Goal: Task Accomplishment & Management: Use online tool/utility

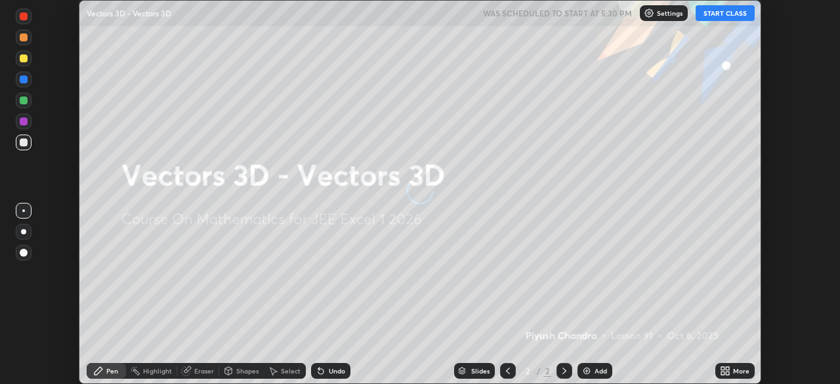
scroll to position [384, 840]
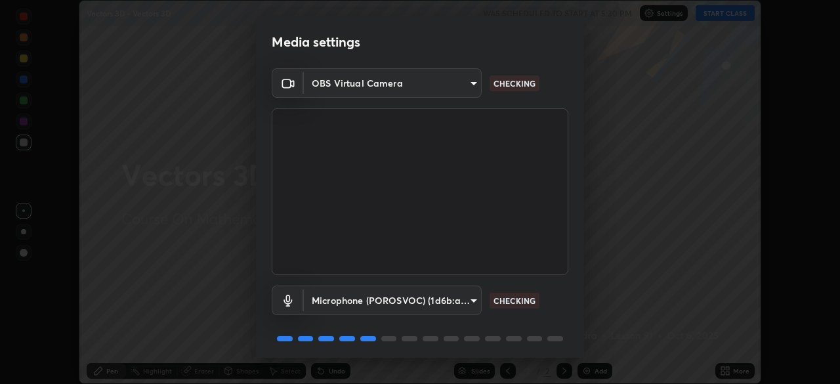
click at [469, 293] on body "Erase all Vectors 3D - Vectors 3D WAS SCHEDULED TO START AT 5:30 PM Settings ST…" at bounding box center [420, 192] width 840 height 384
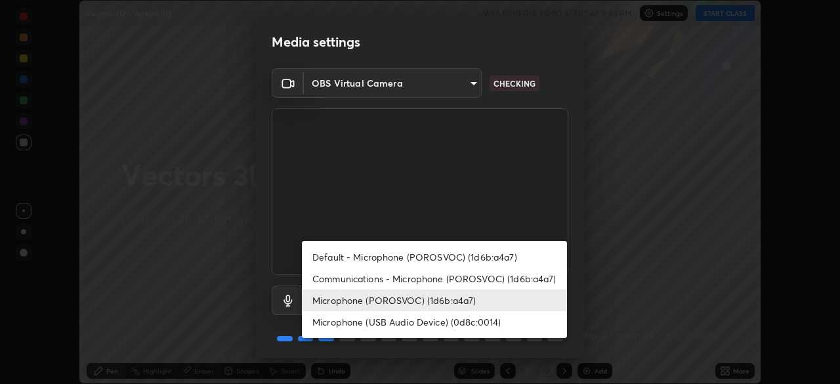
click at [468, 253] on li "Default - Microphone (POROSVOC) (1d6b:a4a7)" at bounding box center [434, 257] width 265 height 22
type input "default"
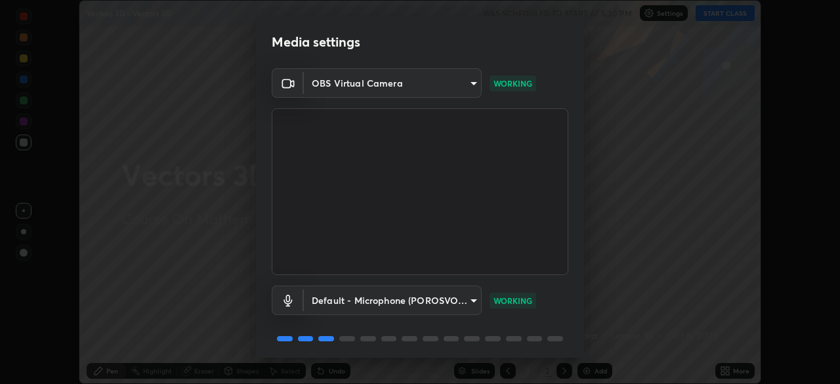
scroll to position [47, 0]
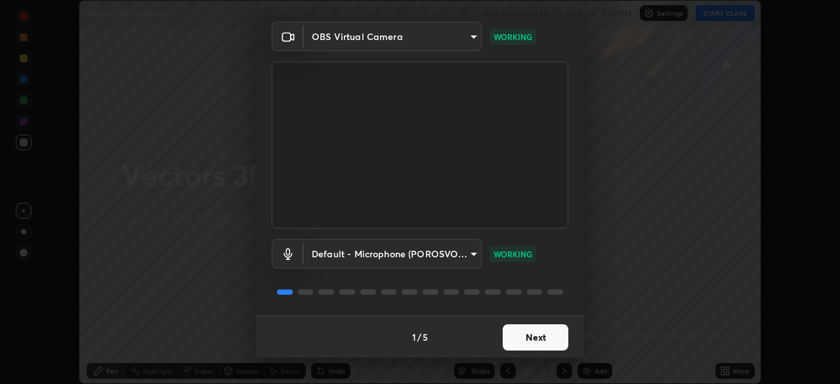
click at [536, 339] on button "Next" at bounding box center [536, 337] width 66 height 26
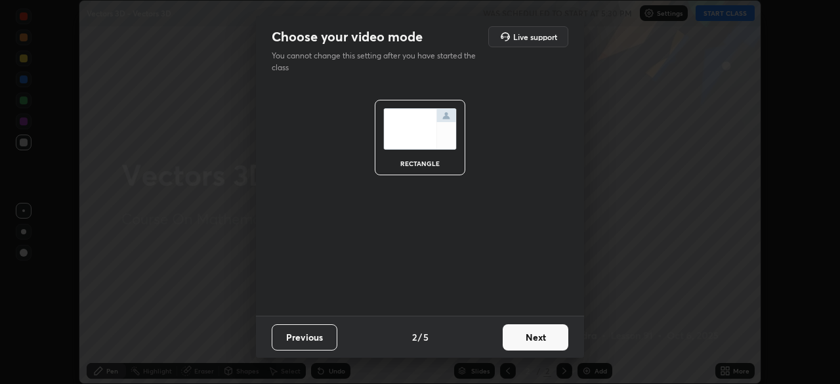
click at [535, 336] on button "Next" at bounding box center [536, 337] width 66 height 26
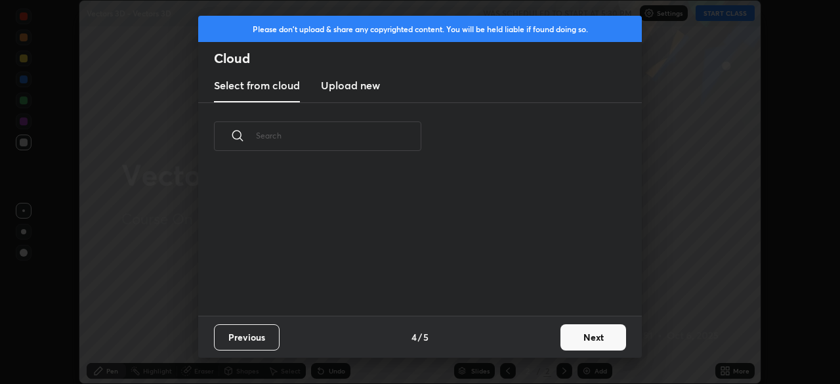
click at [535, 336] on div "Previous 4 / 5 Next" at bounding box center [419, 337] width 443 height 42
click at [535, 340] on div "Previous 4 / 5 Next" at bounding box center [419, 337] width 443 height 42
click at [569, 330] on button "Next" at bounding box center [593, 337] width 66 height 26
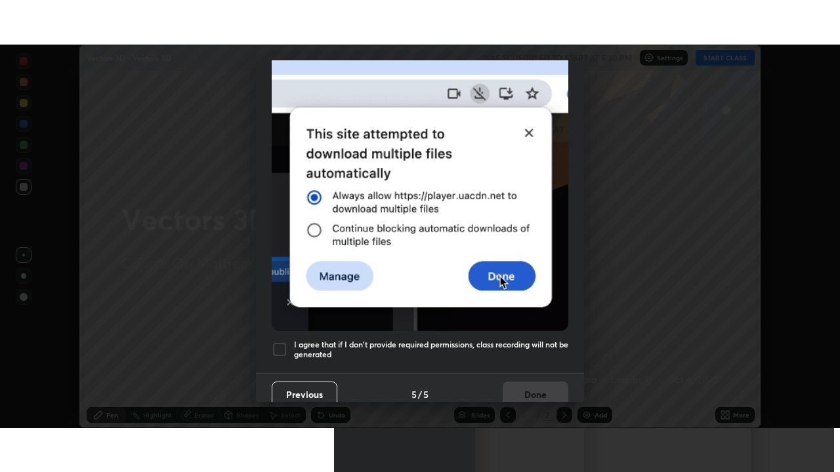
scroll to position [314, 0]
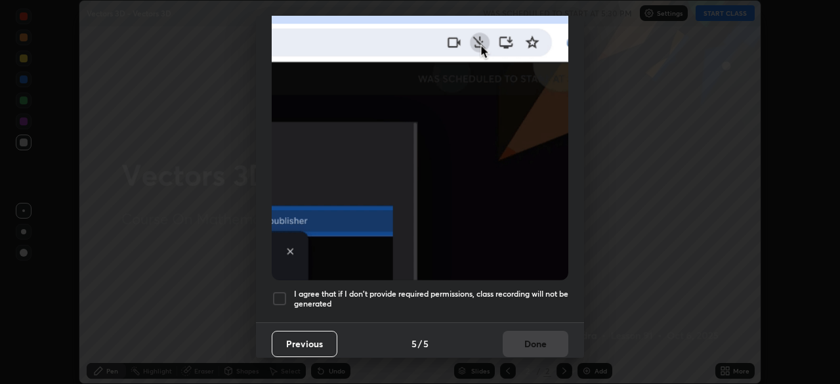
click at [506, 289] on h5 "I agree that if I don't provide required permissions, class recording will not …" at bounding box center [431, 299] width 274 height 20
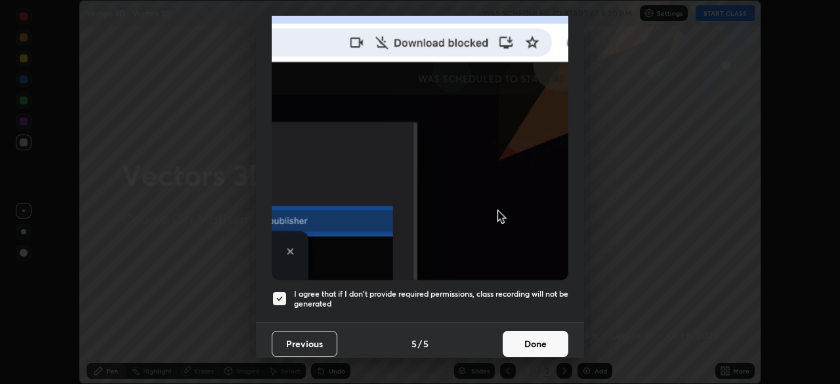
click at [515, 338] on button "Done" at bounding box center [536, 344] width 66 height 26
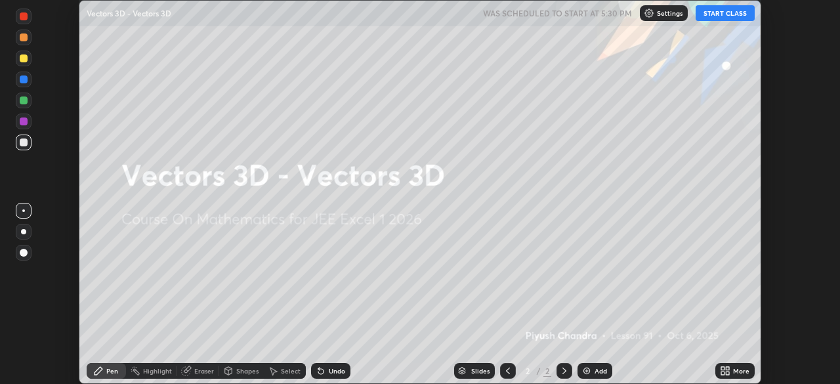
click at [747, 15] on button "START CLASS" at bounding box center [724, 13] width 59 height 16
click at [735, 369] on div "More" at bounding box center [741, 370] width 16 height 7
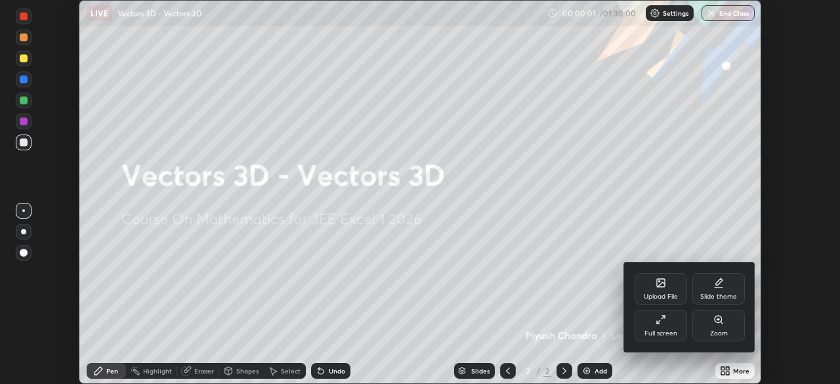
click at [664, 330] on div "Full screen" at bounding box center [660, 333] width 33 height 7
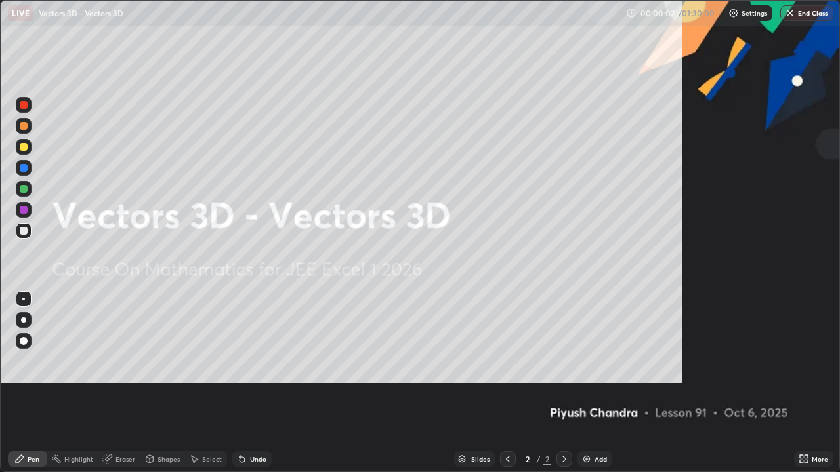
scroll to position [472, 840]
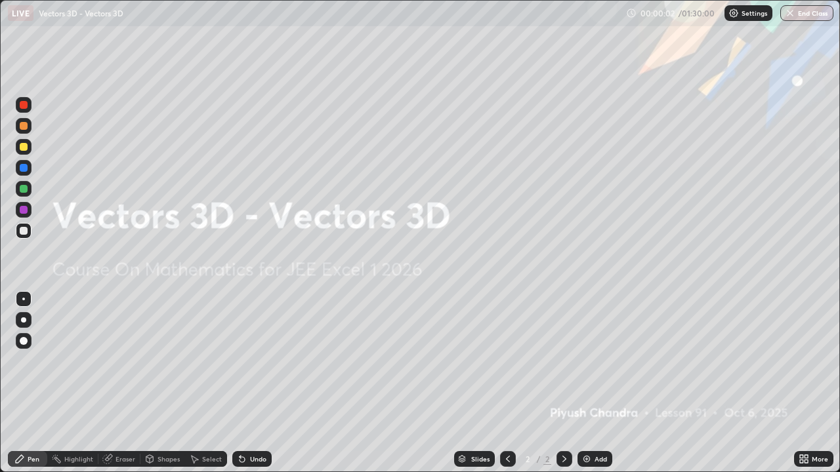
click at [603, 383] on div "Add" at bounding box center [600, 459] width 12 height 7
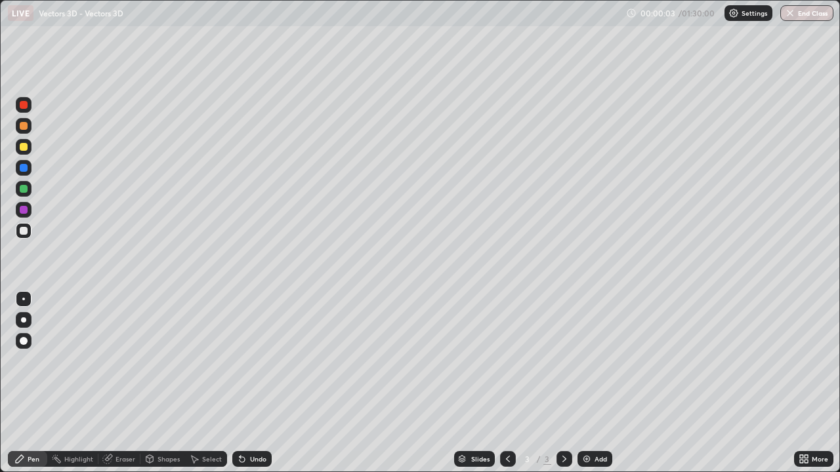
click at [605, 383] on div "Add" at bounding box center [594, 459] width 35 height 16
click at [604, 383] on div "Add" at bounding box center [594, 459] width 35 height 16
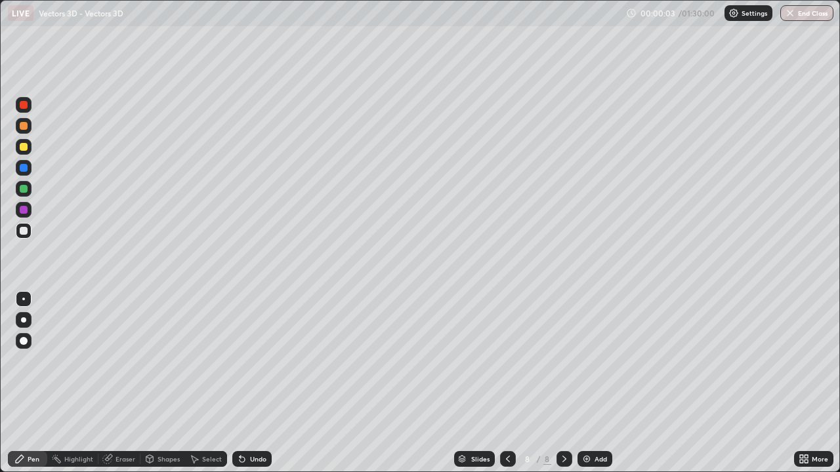
click at [604, 383] on div "Add" at bounding box center [594, 459] width 35 height 16
click at [606, 383] on div "Add" at bounding box center [594, 459] width 35 height 16
click at [604, 383] on div "Add" at bounding box center [594, 459] width 35 height 16
click at [478, 383] on div "Slides" at bounding box center [480, 459] width 18 height 7
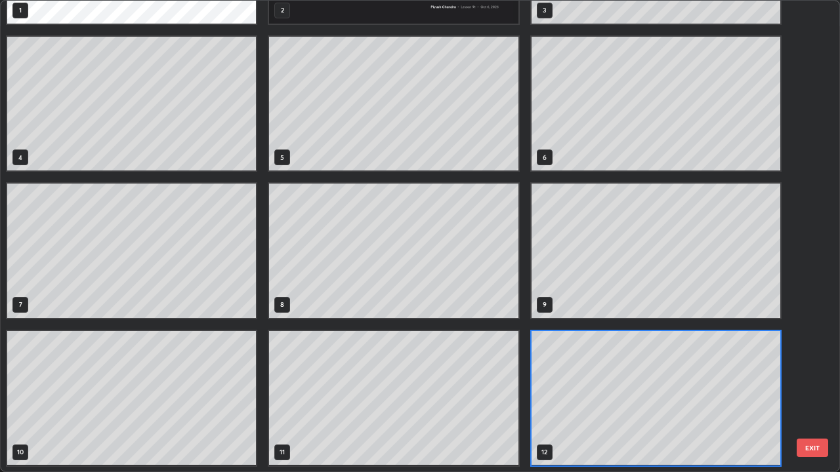
scroll to position [0, 0]
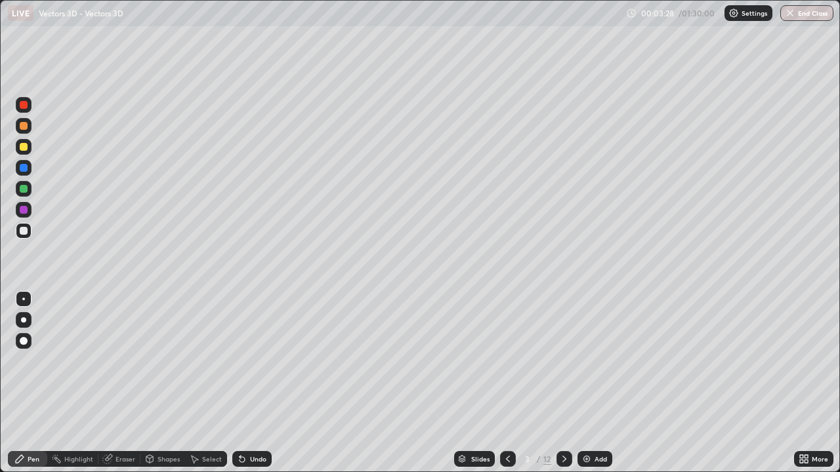
click at [26, 229] on div at bounding box center [24, 231] width 8 height 8
click at [22, 233] on div at bounding box center [24, 231] width 8 height 8
click at [28, 234] on div at bounding box center [24, 231] width 16 height 16
click at [24, 233] on div at bounding box center [24, 231] width 8 height 8
click at [258, 383] on div "Undo" at bounding box center [251, 459] width 39 height 16
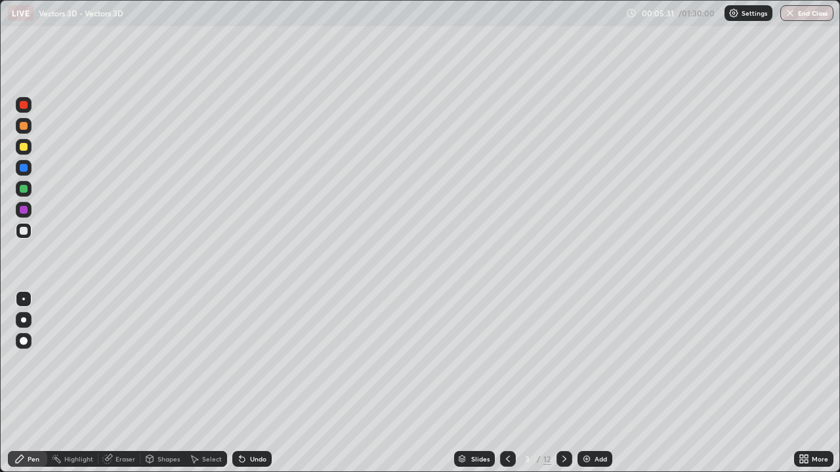
click at [24, 152] on div at bounding box center [24, 147] width 16 height 16
click at [23, 229] on div at bounding box center [24, 231] width 8 height 8
click at [22, 150] on div at bounding box center [24, 147] width 8 height 8
click at [113, 383] on div "Eraser" at bounding box center [119, 459] width 42 height 16
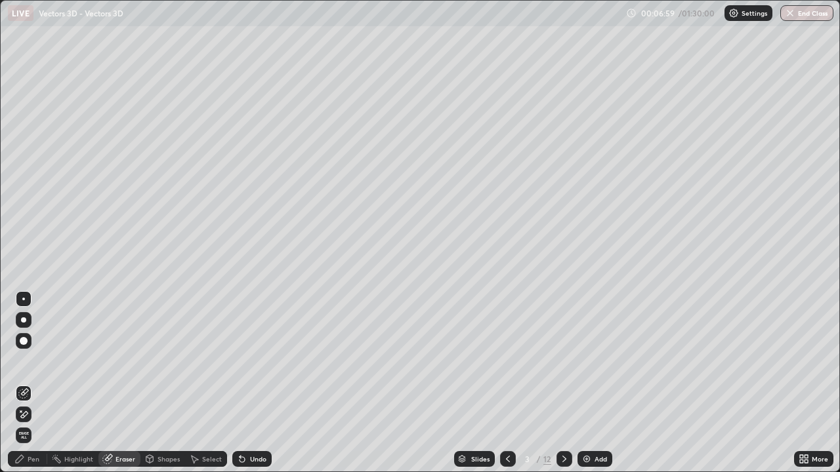
click at [29, 383] on div "Pen" at bounding box center [34, 459] width 12 height 7
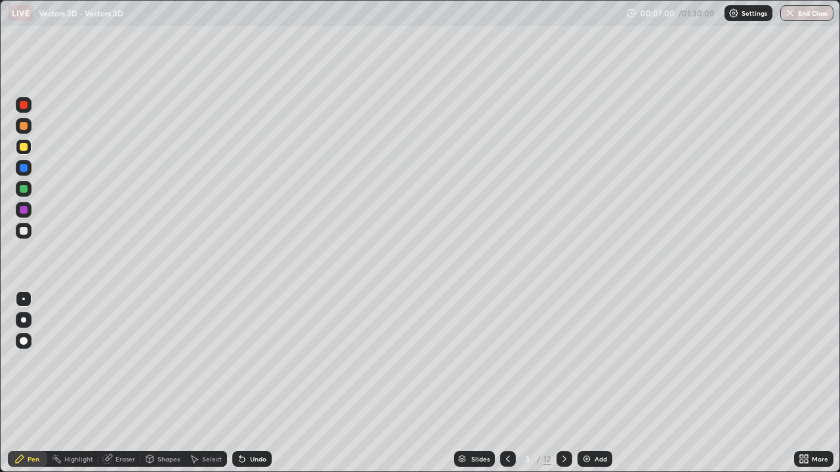
click at [24, 228] on div at bounding box center [24, 231] width 8 height 8
click at [23, 190] on div at bounding box center [24, 189] width 8 height 8
click at [24, 147] on div at bounding box center [24, 147] width 8 height 8
click at [24, 230] on div at bounding box center [24, 231] width 8 height 8
click at [564, 383] on icon at bounding box center [564, 459] width 10 height 10
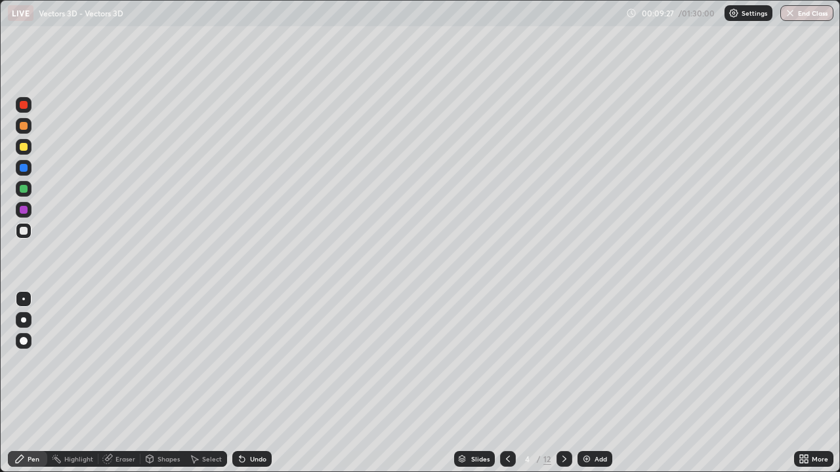
click at [26, 230] on div at bounding box center [24, 231] width 8 height 8
click at [26, 149] on div at bounding box center [24, 147] width 8 height 8
click at [25, 230] on div at bounding box center [24, 231] width 8 height 8
click at [26, 148] on div at bounding box center [24, 147] width 8 height 8
click at [26, 232] on div at bounding box center [24, 231] width 8 height 8
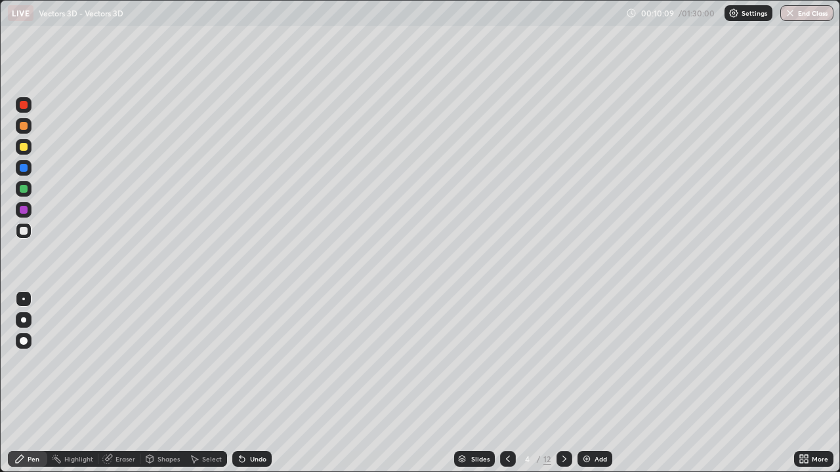
click at [29, 231] on div at bounding box center [24, 231] width 16 height 16
click at [22, 149] on div at bounding box center [24, 147] width 8 height 8
click at [25, 129] on div at bounding box center [24, 126] width 8 height 8
click at [22, 192] on div at bounding box center [24, 189] width 8 height 8
click at [24, 166] on div at bounding box center [24, 168] width 8 height 8
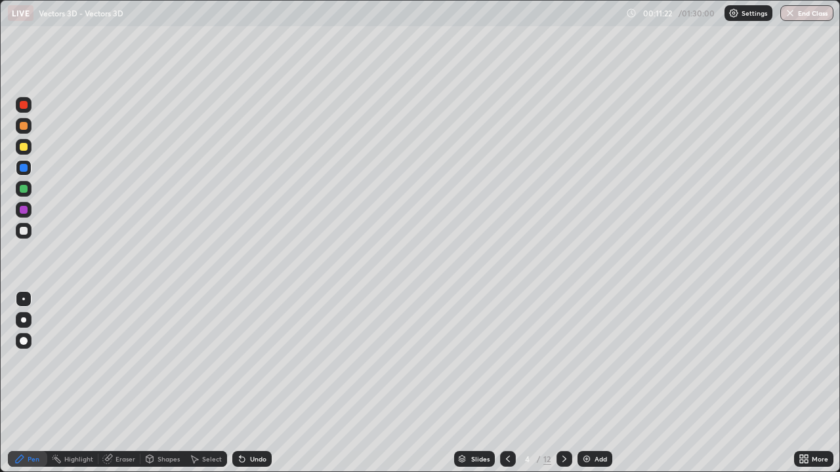
click at [24, 147] on div at bounding box center [24, 147] width 8 height 8
click at [264, 383] on div "Undo" at bounding box center [258, 459] width 16 height 7
click at [259, 383] on div "Undo" at bounding box center [258, 459] width 16 height 7
click at [24, 187] on div at bounding box center [24, 189] width 8 height 8
click at [20, 149] on div at bounding box center [24, 147] width 16 height 16
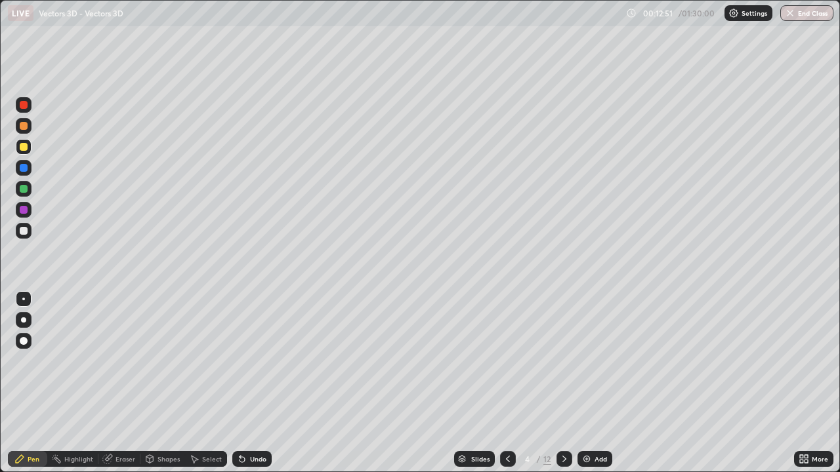
click at [27, 143] on div at bounding box center [24, 147] width 16 height 16
click at [23, 229] on div at bounding box center [24, 231] width 8 height 8
click at [26, 233] on div at bounding box center [24, 231] width 8 height 8
click at [562, 383] on icon at bounding box center [564, 459] width 10 height 10
click at [24, 231] on div at bounding box center [24, 231] width 8 height 8
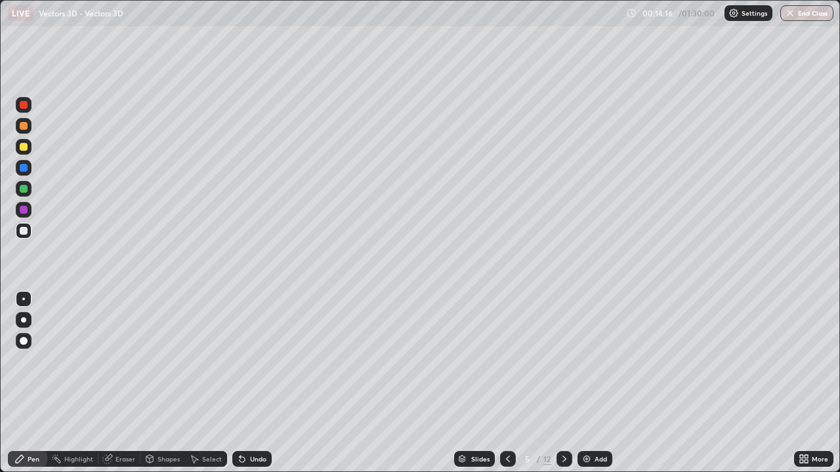
click at [30, 231] on div at bounding box center [24, 231] width 16 height 16
click at [24, 228] on div at bounding box center [24, 231] width 8 height 8
click at [256, 383] on div "Undo" at bounding box center [258, 459] width 16 height 7
click at [255, 383] on div "Undo" at bounding box center [258, 459] width 16 height 7
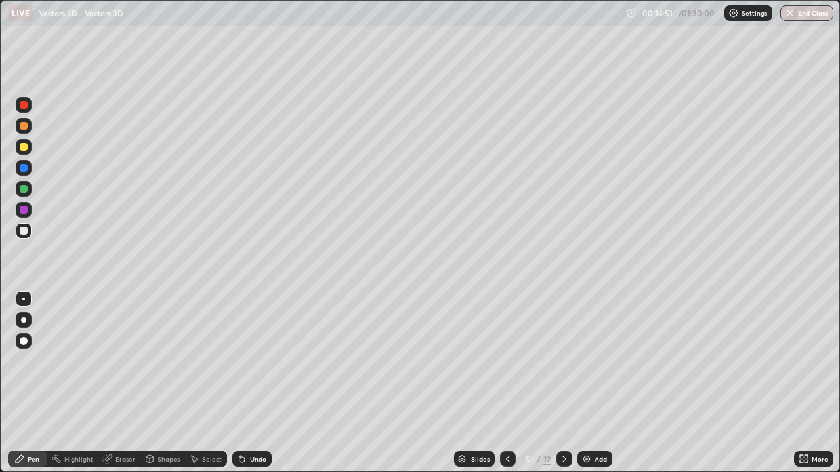
click at [255, 383] on div "Undo" at bounding box center [258, 459] width 16 height 7
click at [257, 383] on div "Undo" at bounding box center [258, 459] width 16 height 7
click at [258, 383] on div "Undo" at bounding box center [251, 459] width 39 height 16
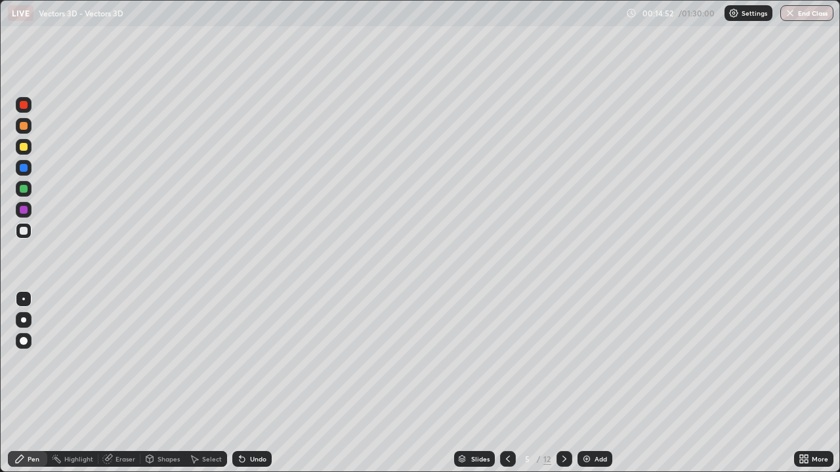
click at [258, 383] on div "Undo" at bounding box center [251, 459] width 39 height 16
click at [254, 383] on div "Undo" at bounding box center [251, 459] width 39 height 16
click at [264, 383] on div "Undo" at bounding box center [251, 459] width 39 height 16
click at [264, 383] on div "Undo" at bounding box center [258, 459] width 16 height 7
click at [261, 383] on div "Undo" at bounding box center [258, 459] width 16 height 7
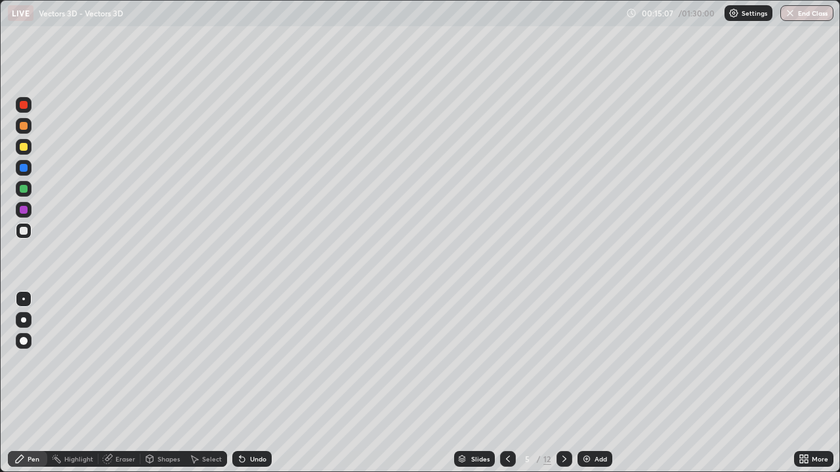
click at [261, 383] on div "Undo" at bounding box center [258, 459] width 16 height 7
click at [255, 383] on div "Undo" at bounding box center [258, 459] width 16 height 7
click at [265, 383] on div "Undo" at bounding box center [251, 459] width 39 height 16
click at [261, 383] on div "Undo" at bounding box center [258, 459] width 16 height 7
click at [211, 383] on div "Select" at bounding box center [212, 459] width 20 height 7
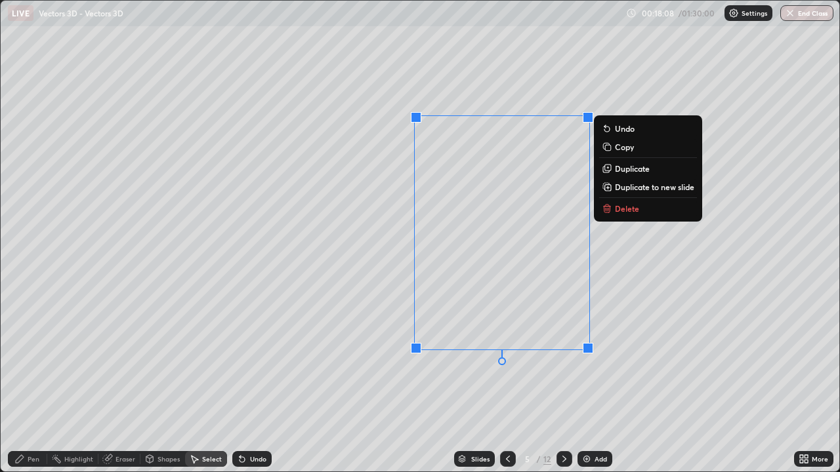
click at [26, 383] on div "Pen" at bounding box center [27, 459] width 39 height 16
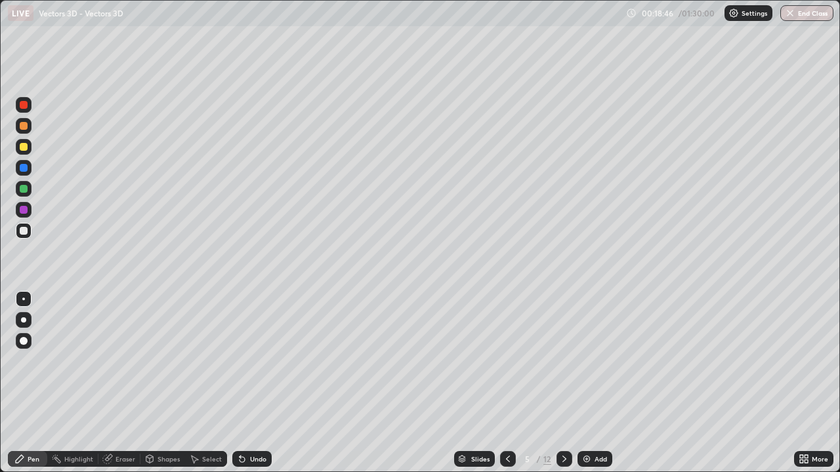
click at [250, 383] on div "Undo" at bounding box center [258, 459] width 16 height 7
click at [218, 383] on div "Select" at bounding box center [212, 459] width 20 height 7
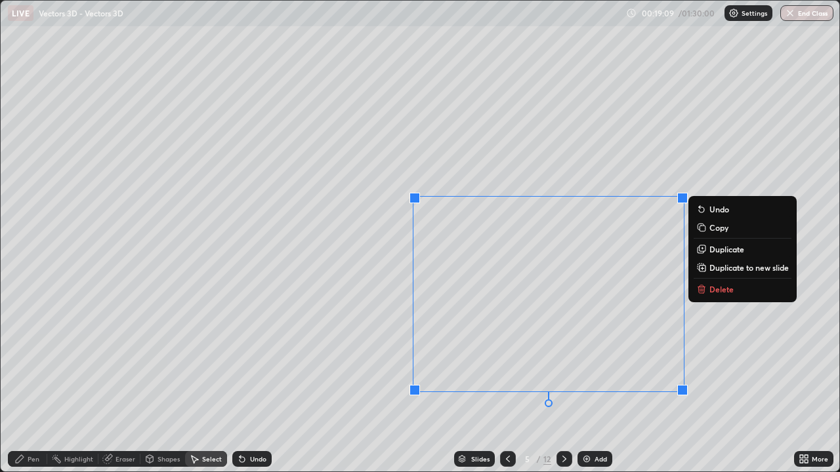
click at [380, 342] on div "0 ° Undo Copy Duplicate Duplicate to new slide Delete" at bounding box center [420, 236] width 838 height 471
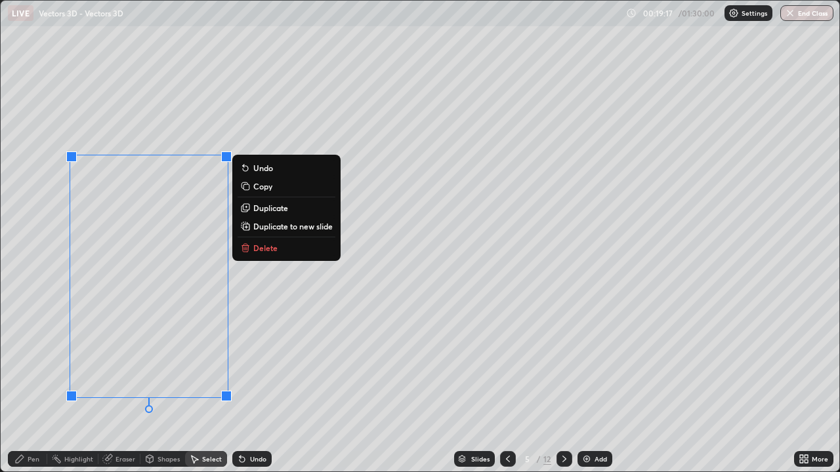
click at [34, 383] on div "Pen" at bounding box center [34, 459] width 12 height 7
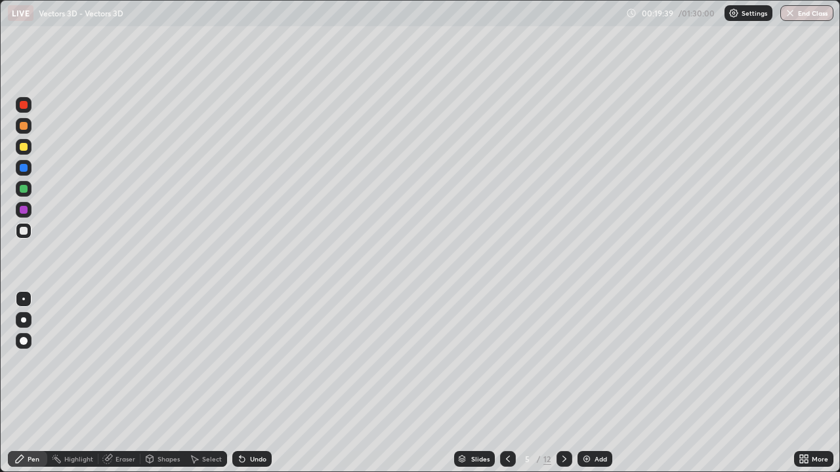
click at [26, 148] on div at bounding box center [24, 147] width 8 height 8
click at [21, 150] on div at bounding box center [24, 147] width 8 height 8
click at [506, 383] on icon at bounding box center [508, 459] width 10 height 10
click at [133, 383] on div "Eraser" at bounding box center [125, 459] width 20 height 7
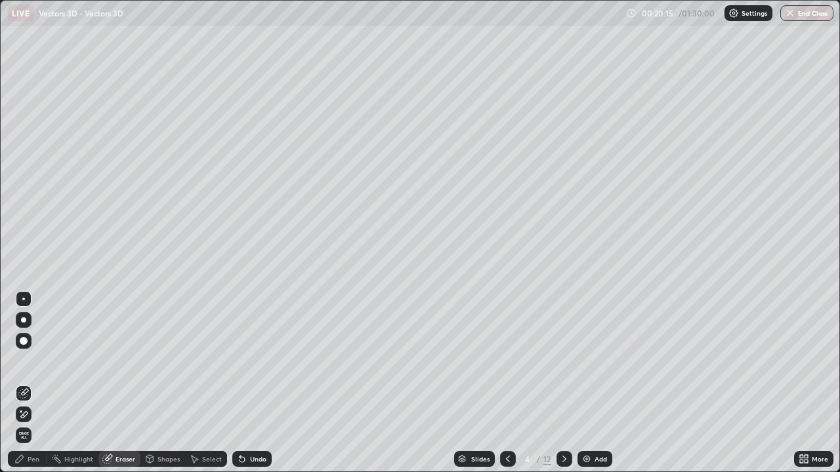
click at [37, 383] on div "Pen" at bounding box center [27, 459] width 39 height 16
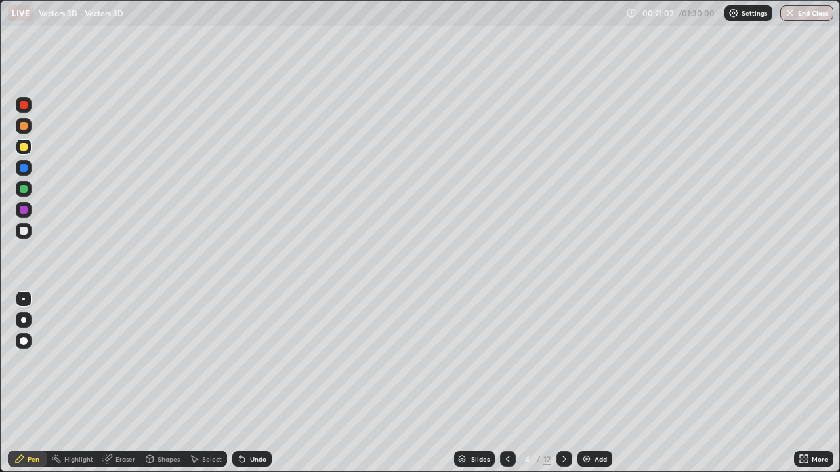
click at [26, 128] on div at bounding box center [24, 126] width 8 height 8
click at [563, 383] on icon at bounding box center [564, 459] width 10 height 10
click at [22, 149] on div at bounding box center [24, 147] width 8 height 8
click at [255, 383] on div "Undo" at bounding box center [258, 459] width 16 height 7
click at [22, 128] on div at bounding box center [24, 126] width 8 height 8
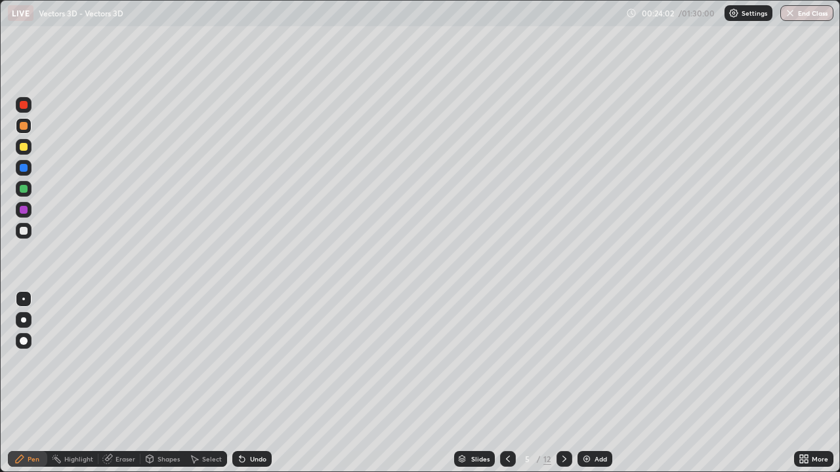
click at [24, 187] on div at bounding box center [24, 189] width 8 height 8
click at [258, 383] on div "Undo" at bounding box center [251, 459] width 39 height 16
click at [23, 150] on div at bounding box center [24, 147] width 8 height 8
click at [209, 383] on div "Select" at bounding box center [212, 459] width 20 height 7
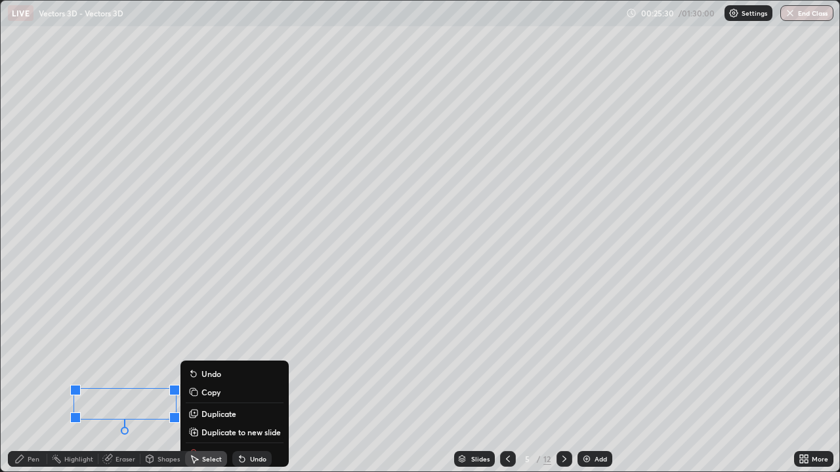
click at [33, 383] on div "Pen" at bounding box center [34, 459] width 12 height 7
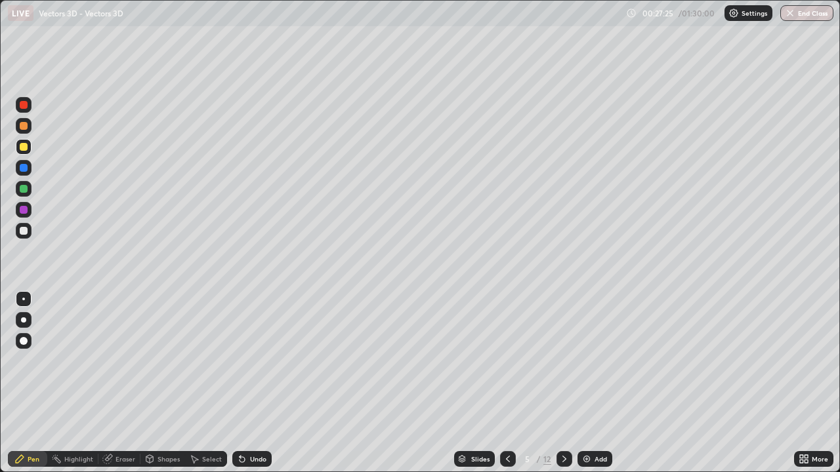
click at [23, 232] on div at bounding box center [24, 231] width 8 height 8
click at [563, 383] on icon at bounding box center [564, 459] width 10 height 10
click at [506, 383] on icon at bounding box center [508, 459] width 10 height 10
click at [213, 383] on div "Select" at bounding box center [206, 459] width 42 height 16
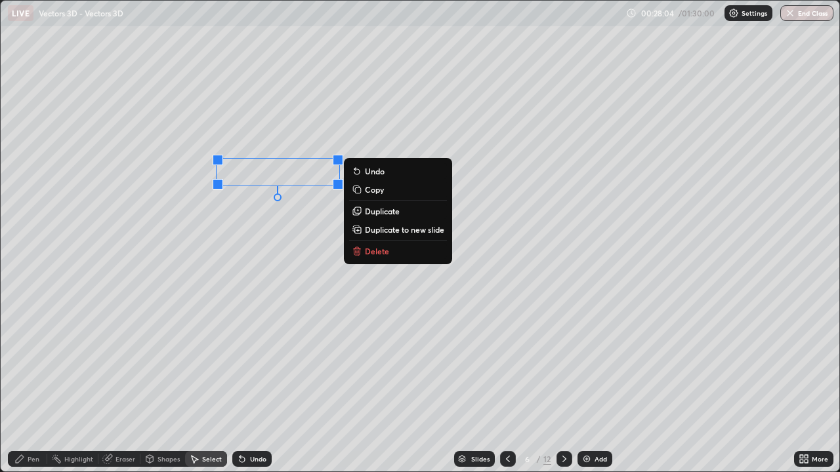
click at [374, 249] on p "Delete" at bounding box center [377, 251] width 24 height 10
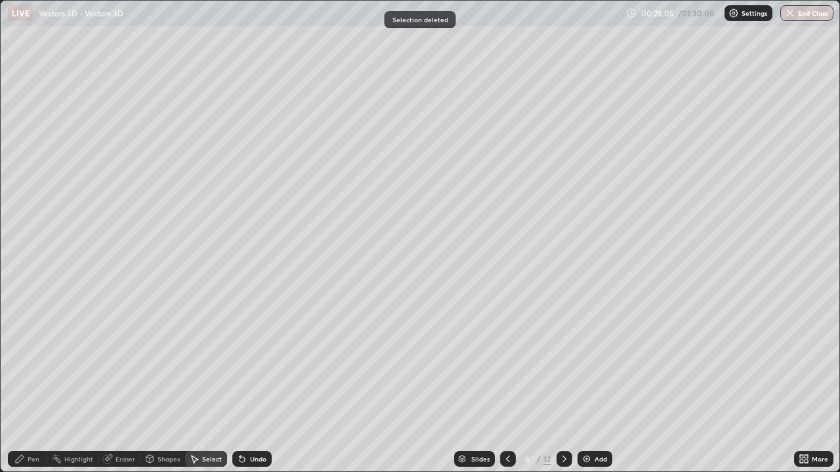
click at [253, 383] on div "Undo" at bounding box center [258, 459] width 16 height 7
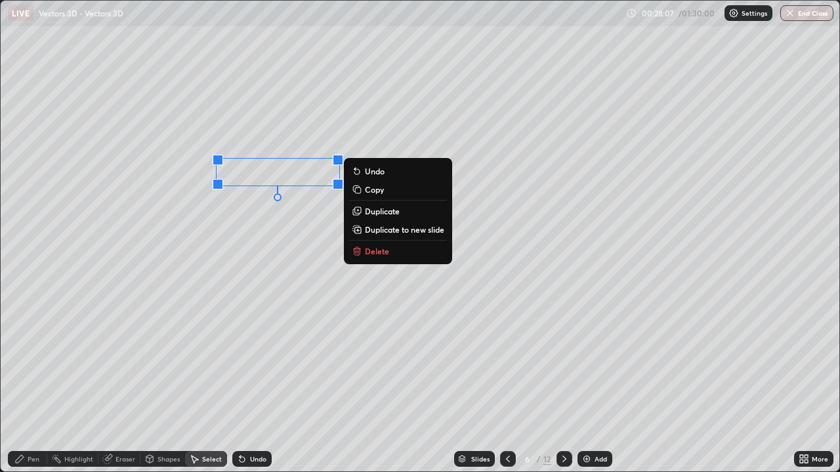
click at [377, 209] on p "Duplicate" at bounding box center [382, 211] width 35 height 10
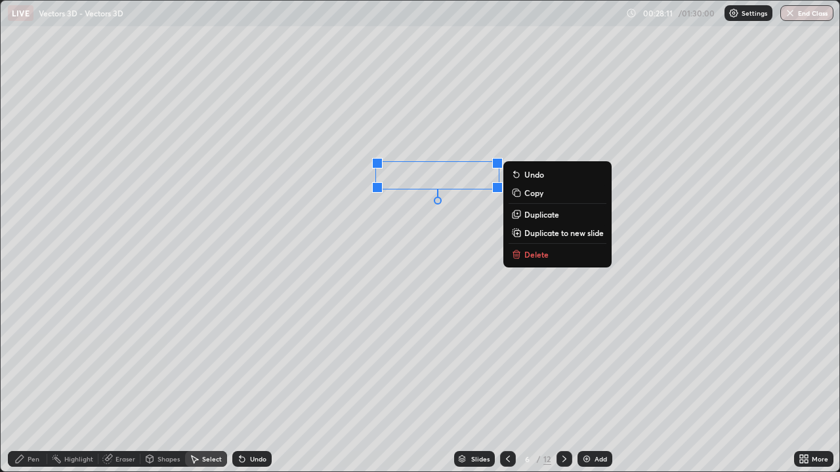
click at [51, 383] on div "Highlight" at bounding box center [72, 459] width 51 height 16
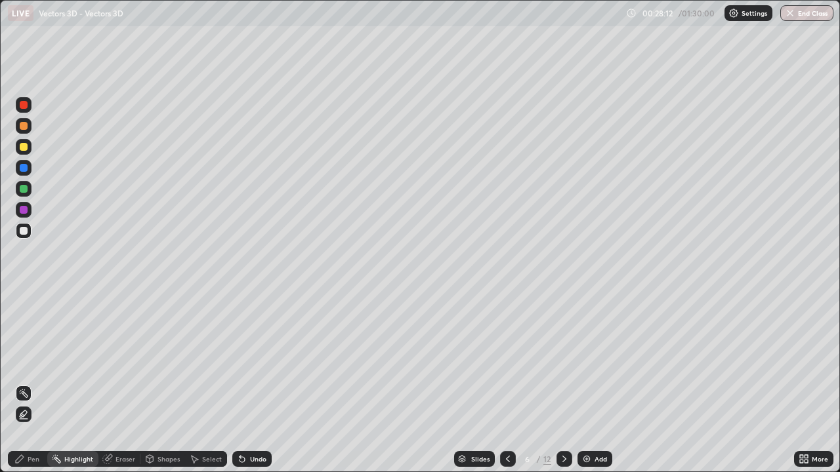
click at [35, 383] on div "Pen" at bounding box center [34, 459] width 12 height 7
click at [25, 148] on div at bounding box center [24, 147] width 8 height 8
click at [163, 383] on div "Shapes" at bounding box center [168, 459] width 22 height 7
click at [114, 383] on div "Eraser" at bounding box center [119, 459] width 42 height 16
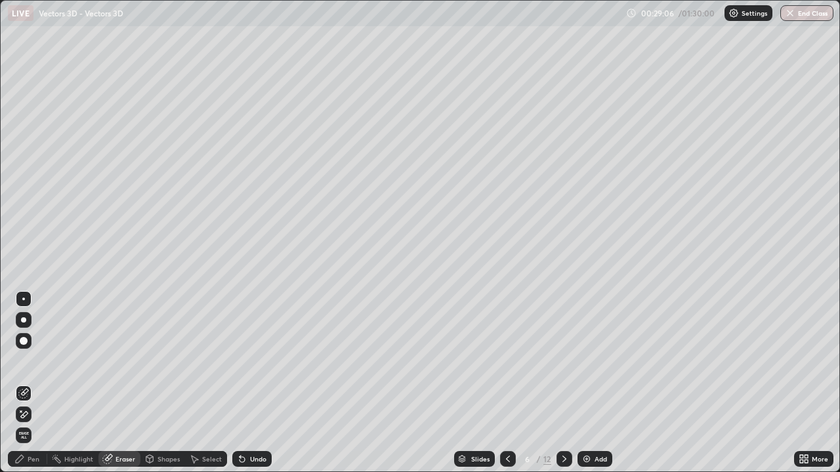
click at [16, 383] on icon at bounding box center [19, 459] width 10 height 10
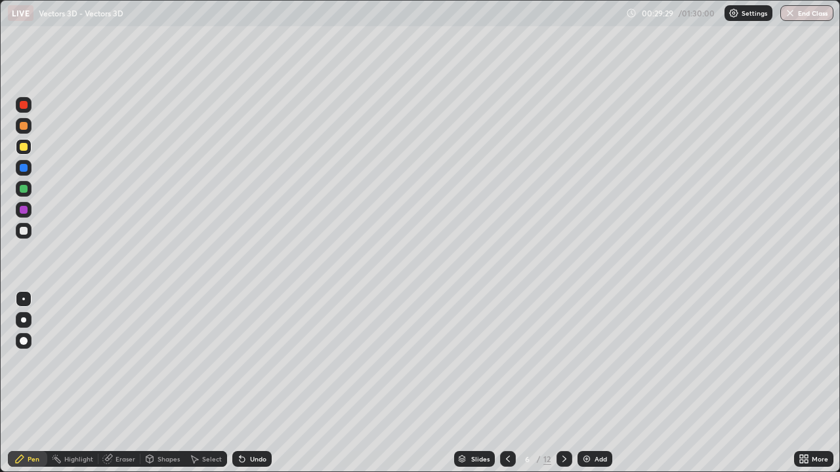
click at [504, 383] on icon at bounding box center [508, 459] width 10 height 10
click at [556, 383] on div at bounding box center [564, 459] width 16 height 16
click at [512, 383] on div at bounding box center [508, 459] width 16 height 16
click at [506, 383] on icon at bounding box center [508, 459] width 10 height 10
click at [563, 383] on icon at bounding box center [564, 459] width 10 height 10
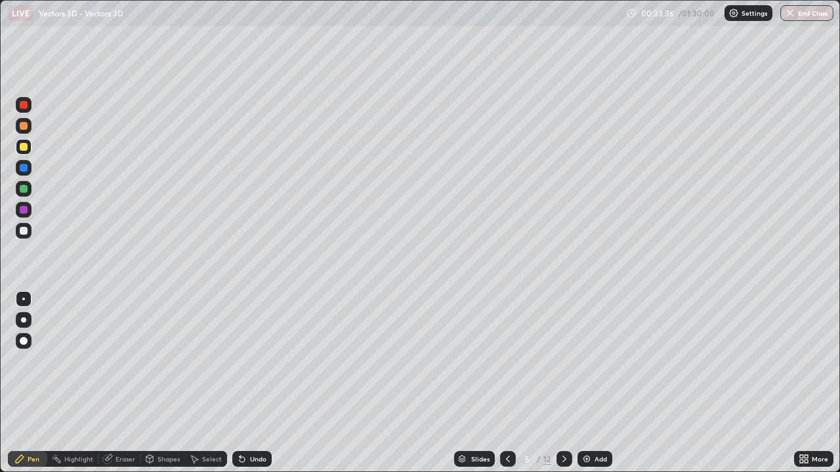
click at [24, 232] on div at bounding box center [24, 231] width 8 height 8
click at [22, 152] on div at bounding box center [24, 147] width 16 height 16
click at [22, 233] on div at bounding box center [24, 231] width 8 height 8
click at [564, 383] on icon at bounding box center [564, 459] width 10 height 10
click at [560, 383] on div at bounding box center [564, 459] width 16 height 16
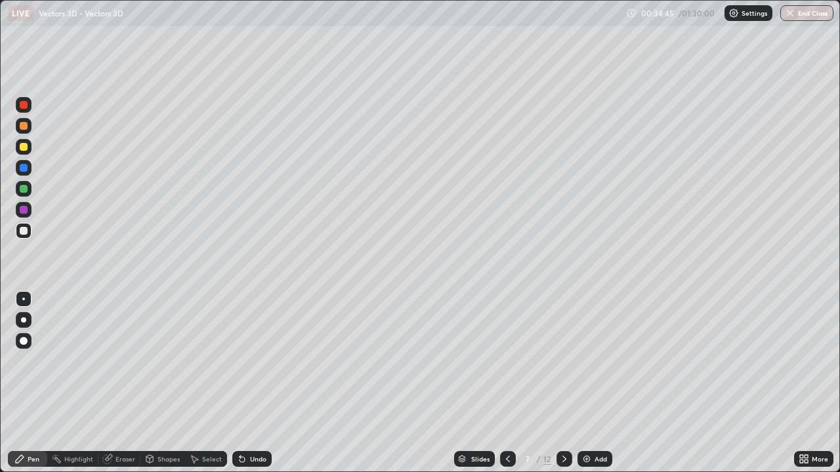
click at [259, 383] on div "Undo" at bounding box center [251, 459] width 39 height 16
click at [262, 383] on div "Undo" at bounding box center [251, 459] width 39 height 16
click at [257, 383] on div "Undo" at bounding box center [258, 459] width 16 height 7
click at [211, 383] on div "Select" at bounding box center [206, 459] width 42 height 16
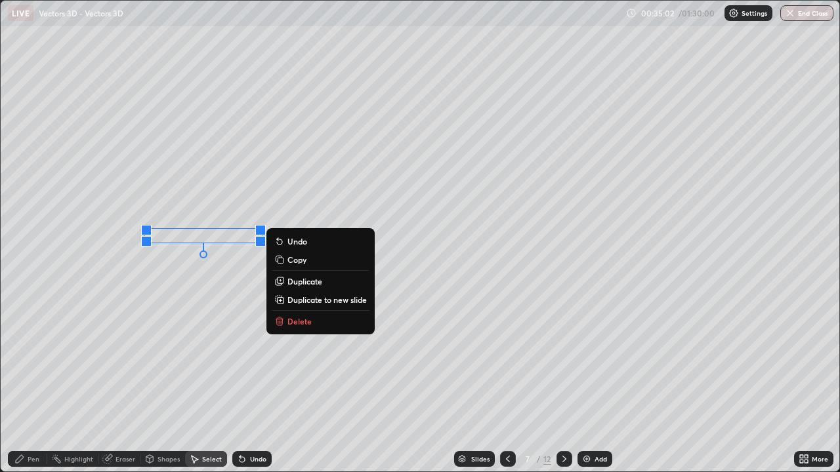
click at [37, 383] on div "Pen" at bounding box center [34, 459] width 12 height 7
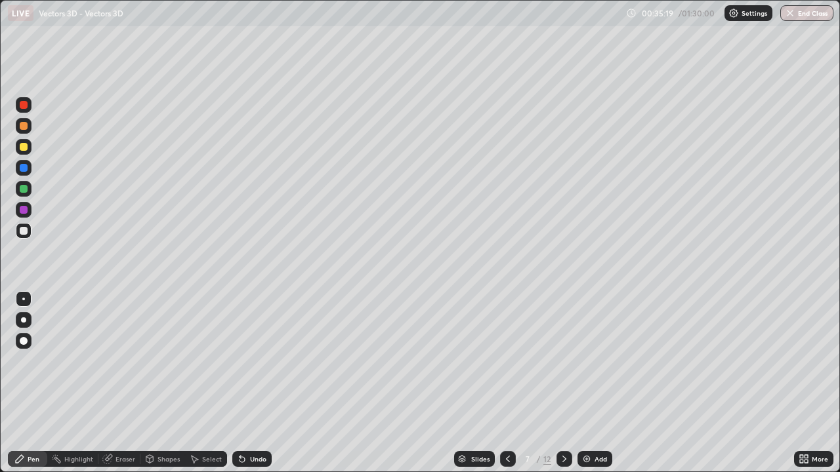
click at [24, 148] on div at bounding box center [24, 147] width 8 height 8
click at [20, 148] on div at bounding box center [24, 147] width 8 height 8
click at [209, 383] on div "Select" at bounding box center [212, 459] width 20 height 7
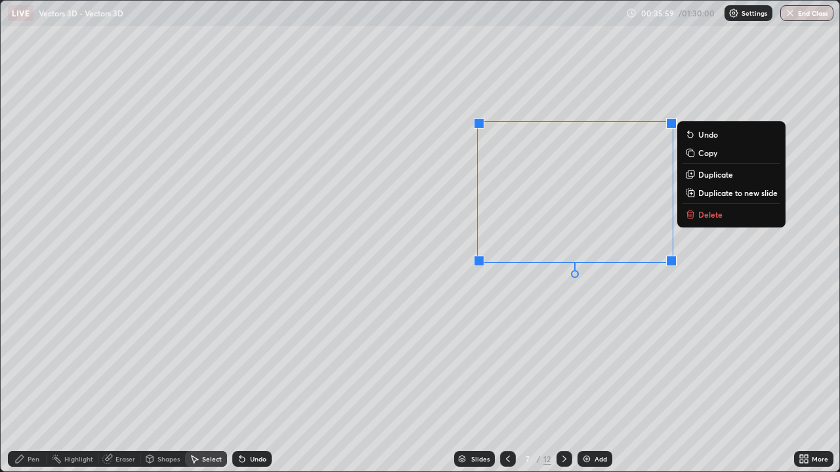
click at [466, 318] on div "0 ° Undo Copy Duplicate Duplicate to new slide Delete" at bounding box center [420, 236] width 838 height 471
click at [705, 176] on p "Duplicate" at bounding box center [715, 174] width 35 height 10
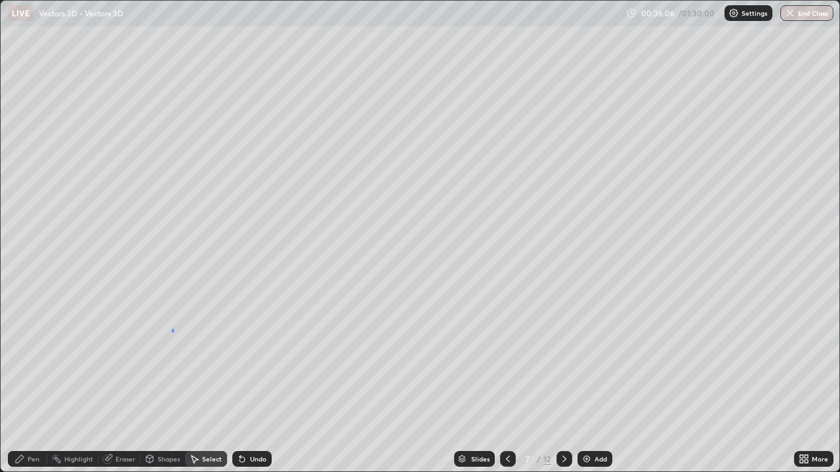
click at [173, 329] on div "0 ° Undo Copy Duplicate Duplicate to new slide Delete" at bounding box center [420, 236] width 838 height 471
click at [150, 312] on div "0 ° Undo Copy Duplicate Duplicate to new slide Delete" at bounding box center [420, 236] width 838 height 471
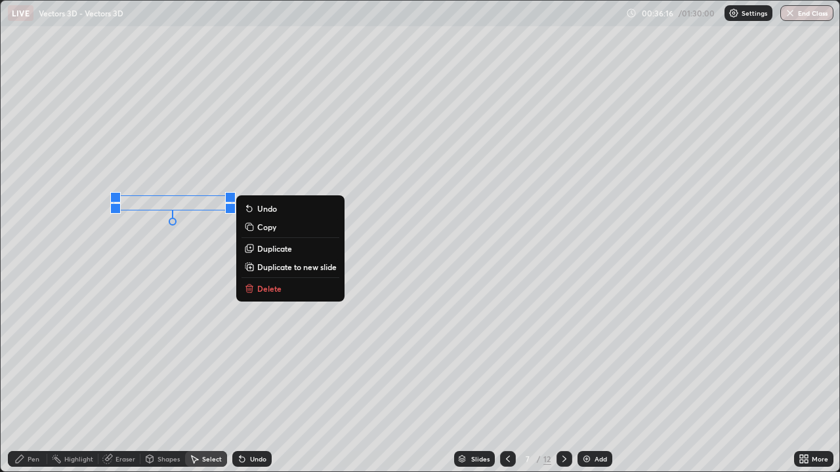
click at [38, 383] on div "Pen" at bounding box center [27, 459] width 39 height 16
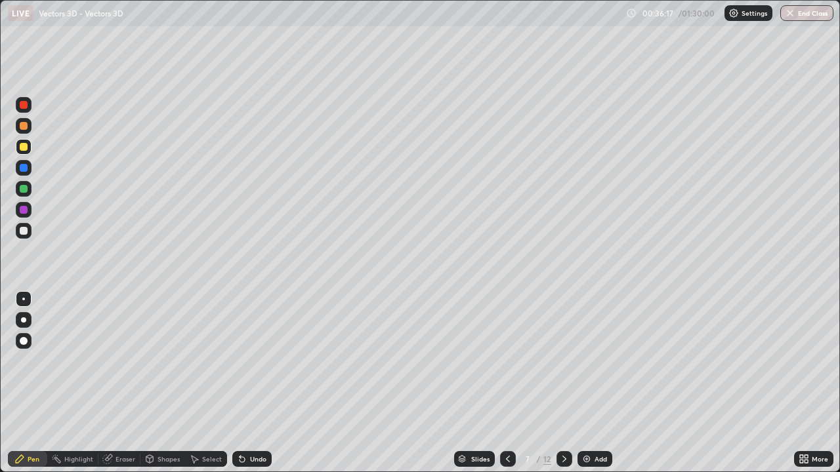
click at [22, 150] on div at bounding box center [24, 147] width 8 height 8
click at [27, 129] on div at bounding box center [24, 126] width 16 height 16
click at [23, 169] on div at bounding box center [24, 168] width 8 height 8
click at [26, 149] on div at bounding box center [24, 147] width 8 height 8
click at [121, 383] on div "Eraser" at bounding box center [125, 459] width 20 height 7
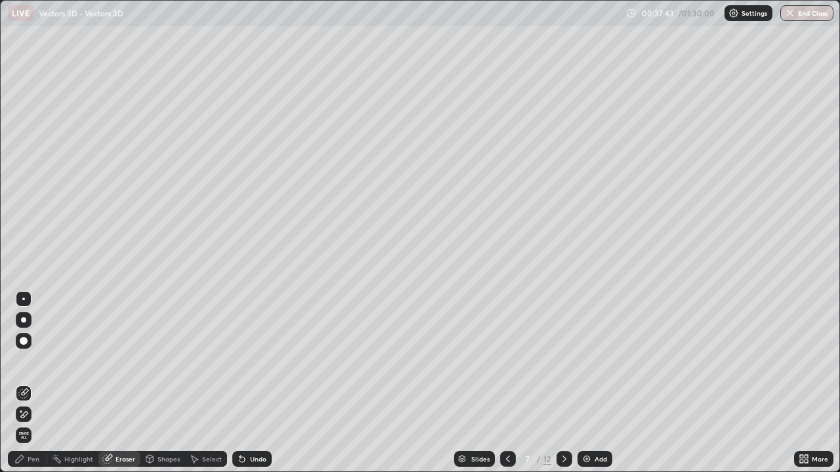
click at [33, 383] on div "Pen" at bounding box center [34, 459] width 12 height 7
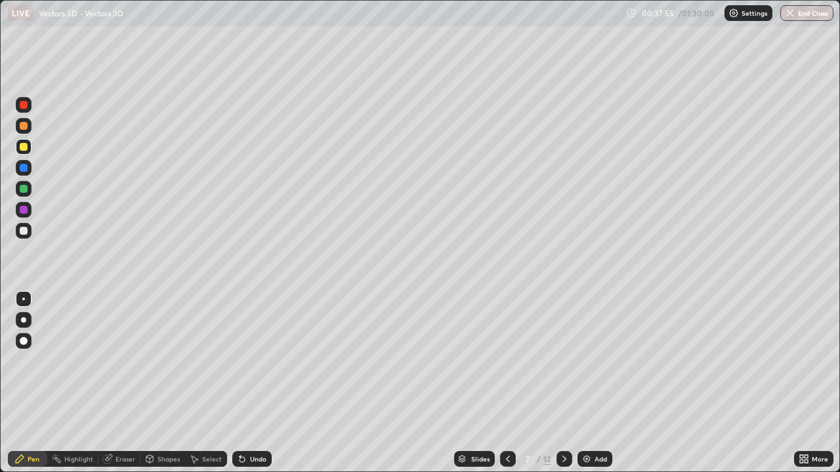
click at [22, 148] on div at bounding box center [24, 147] width 8 height 8
click at [23, 226] on div at bounding box center [24, 231] width 16 height 16
click at [28, 152] on div at bounding box center [24, 147] width 16 height 16
click at [29, 148] on div at bounding box center [24, 147] width 16 height 16
click at [249, 383] on div "Undo" at bounding box center [251, 459] width 39 height 16
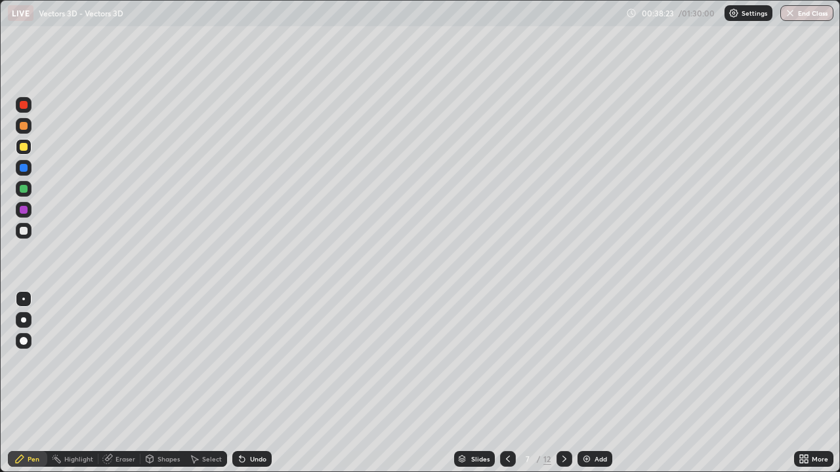
click at [246, 383] on div "Undo" at bounding box center [251, 459] width 39 height 16
click at [24, 184] on div at bounding box center [24, 189] width 16 height 16
click at [168, 383] on div "Shapes" at bounding box center [168, 459] width 22 height 7
click at [35, 383] on div "Pen" at bounding box center [34, 459] width 12 height 7
click at [120, 383] on div "Eraser" at bounding box center [119, 459] width 42 height 16
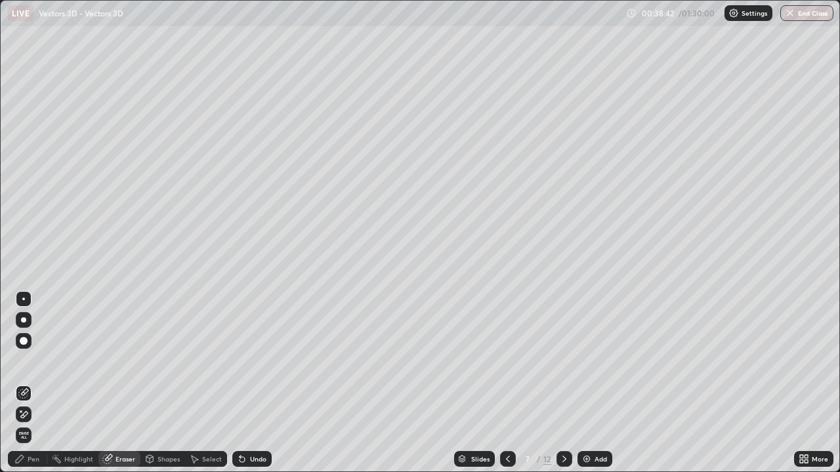
click at [34, 383] on div "Pen" at bounding box center [27, 459] width 39 height 16
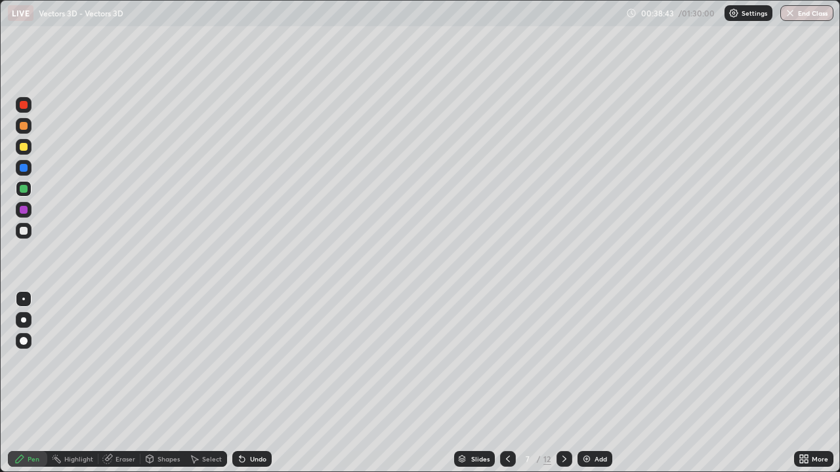
click at [23, 127] on div at bounding box center [24, 126] width 8 height 8
click at [23, 228] on div at bounding box center [24, 231] width 8 height 8
click at [506, 383] on icon at bounding box center [508, 459] width 10 height 10
click at [29, 152] on div at bounding box center [24, 147] width 16 height 16
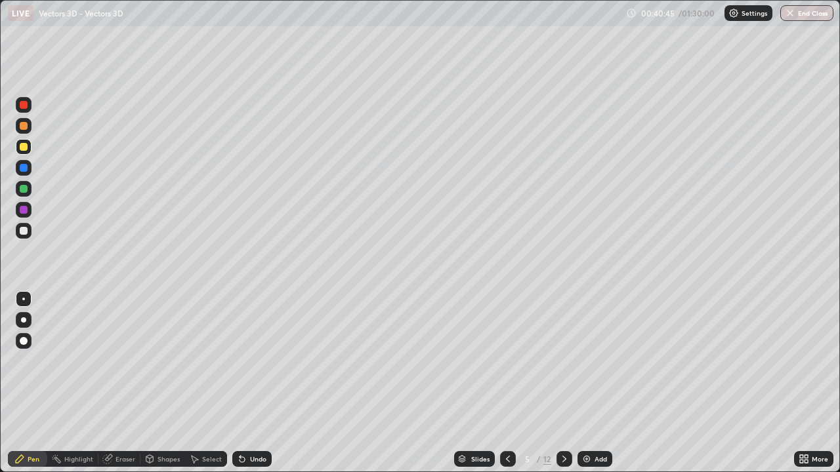
click at [27, 128] on div at bounding box center [24, 126] width 8 height 8
click at [22, 149] on div at bounding box center [24, 147] width 8 height 8
click at [563, 383] on icon at bounding box center [564, 459] width 10 height 10
click at [564, 383] on icon at bounding box center [564, 459] width 10 height 10
click at [563, 383] on icon at bounding box center [564, 459] width 10 height 10
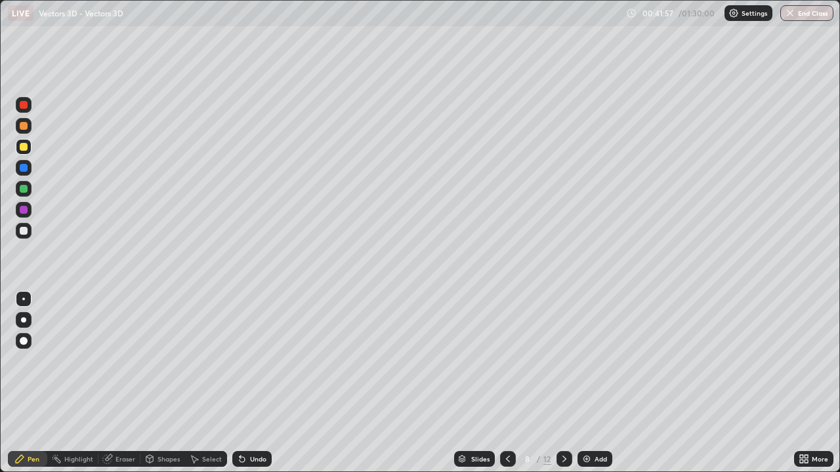
click at [207, 383] on div "Select" at bounding box center [212, 459] width 20 height 7
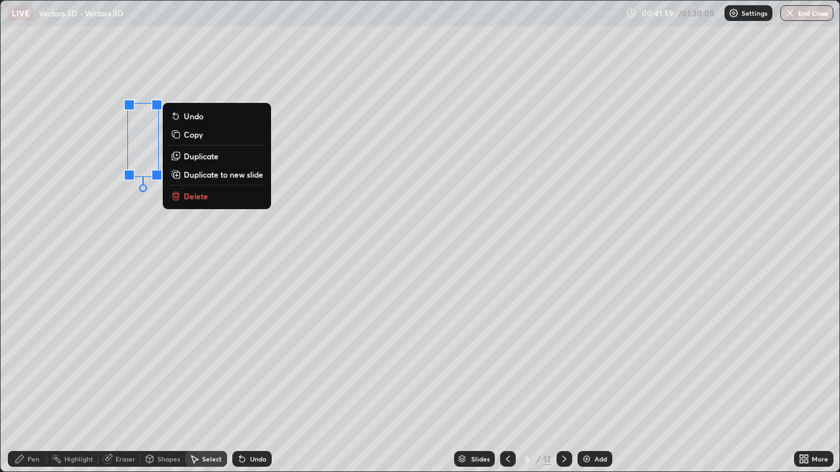
click at [208, 155] on p "Duplicate" at bounding box center [201, 156] width 35 height 10
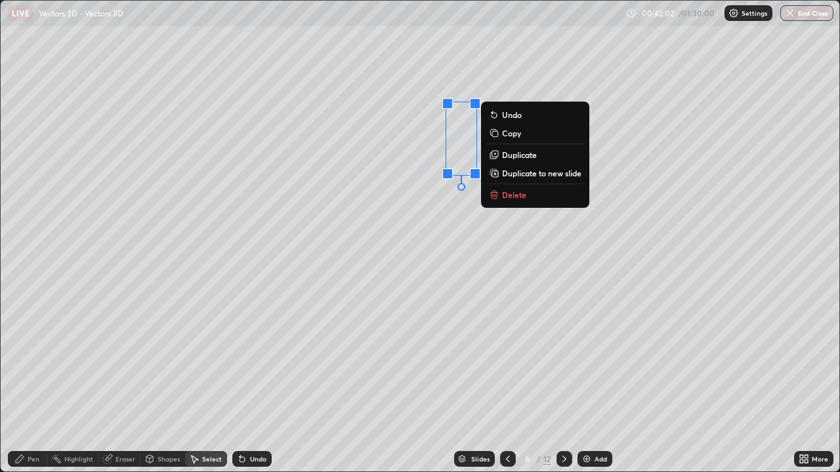
click at [31, 383] on div "Pen" at bounding box center [34, 459] width 12 height 7
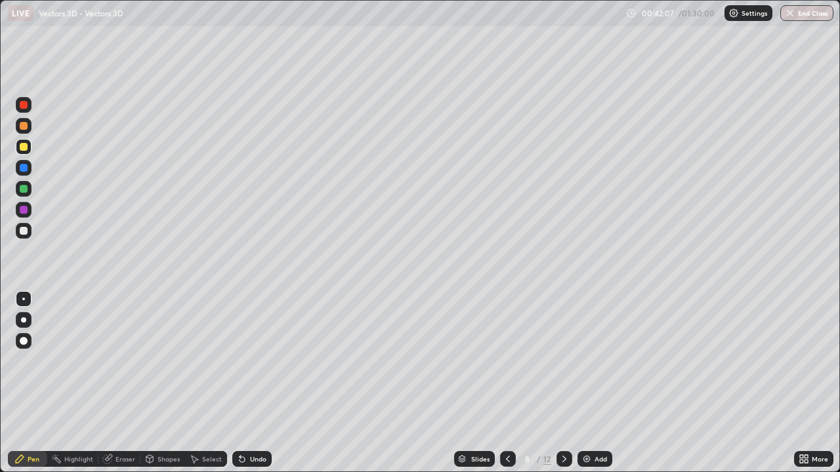
click at [26, 129] on div at bounding box center [24, 126] width 8 height 8
click at [213, 383] on div "Select" at bounding box center [206, 459] width 42 height 16
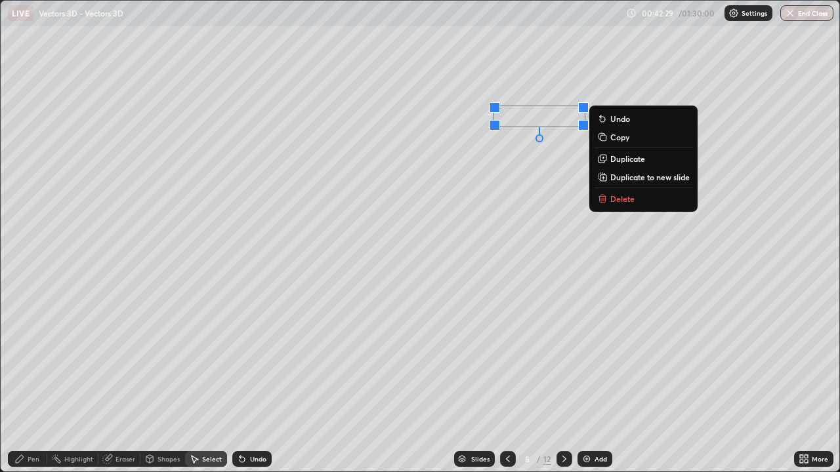
click at [27, 383] on div "Pen" at bounding box center [27, 459] width 39 height 16
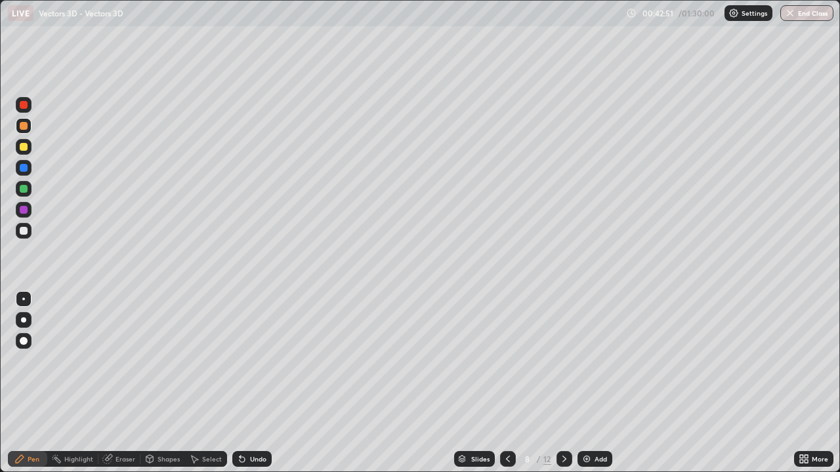
click at [26, 190] on div at bounding box center [24, 189] width 8 height 8
click at [26, 232] on div at bounding box center [24, 231] width 8 height 8
click at [113, 383] on div "Eraser" at bounding box center [119, 459] width 42 height 16
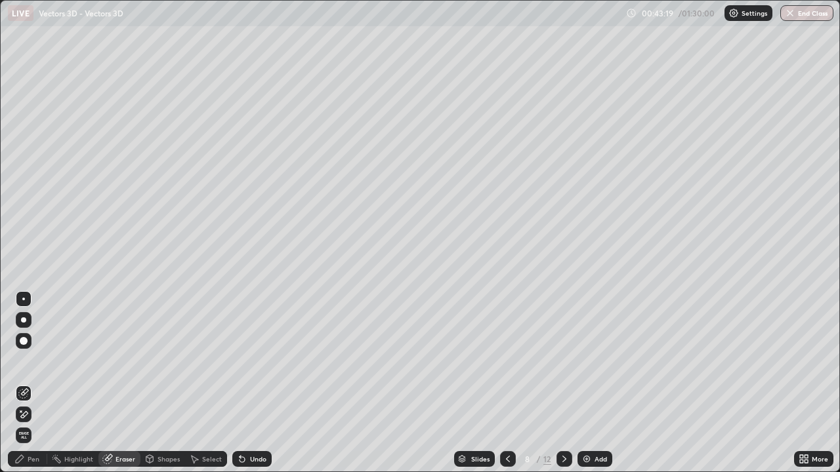
click at [36, 383] on div "Pen" at bounding box center [34, 459] width 12 height 7
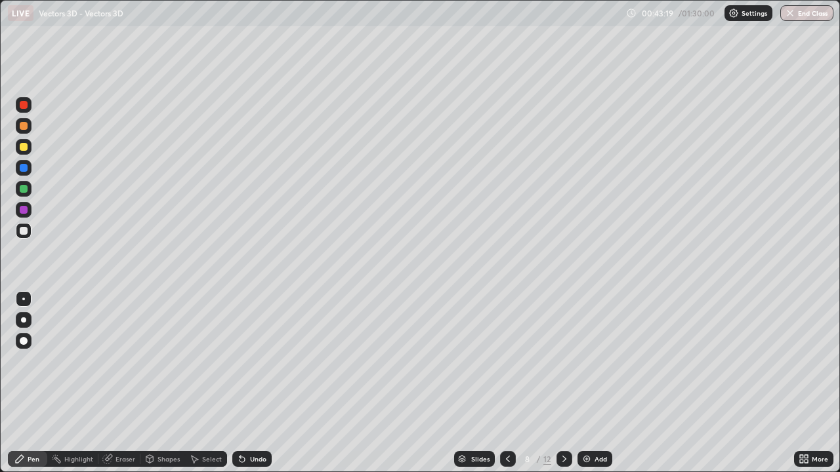
click at [26, 226] on div at bounding box center [24, 231] width 16 height 16
click at [120, 383] on div "Eraser" at bounding box center [125, 459] width 20 height 7
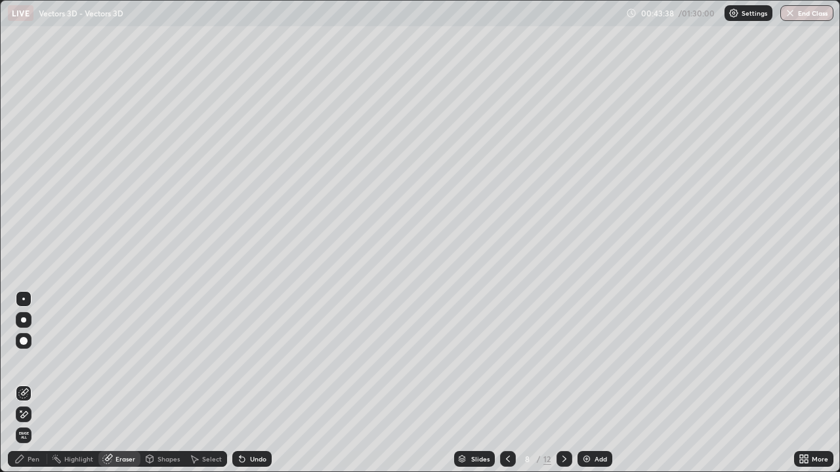
click at [28, 383] on div "Pen" at bounding box center [34, 459] width 12 height 7
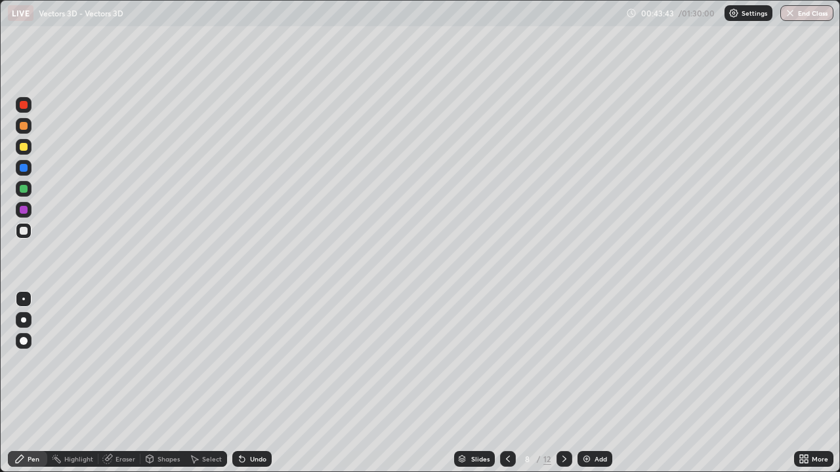
click at [255, 383] on div "Undo" at bounding box center [258, 459] width 16 height 7
click at [26, 144] on div at bounding box center [24, 147] width 8 height 8
click at [24, 150] on div at bounding box center [24, 147] width 8 height 8
click at [27, 148] on div at bounding box center [24, 147] width 8 height 8
click at [29, 231] on div at bounding box center [24, 231] width 16 height 16
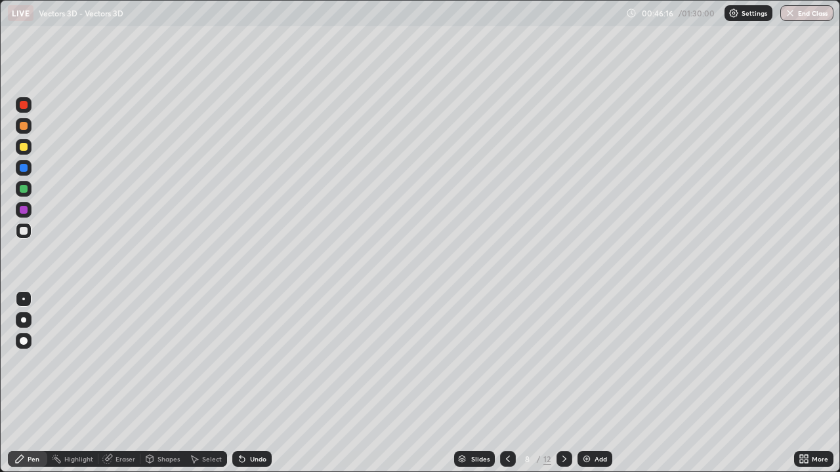
click at [214, 383] on div "Select" at bounding box center [212, 459] width 20 height 7
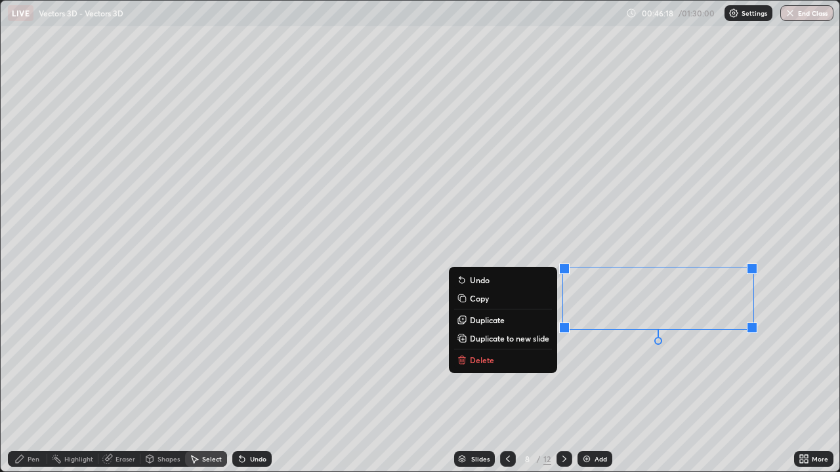
click at [499, 319] on p "Duplicate" at bounding box center [487, 320] width 35 height 10
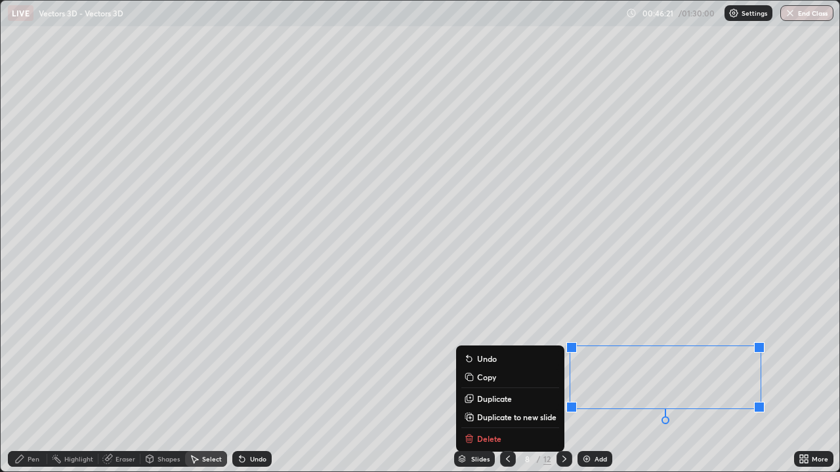
click at [31, 383] on div "Pen" at bounding box center [27, 459] width 39 height 16
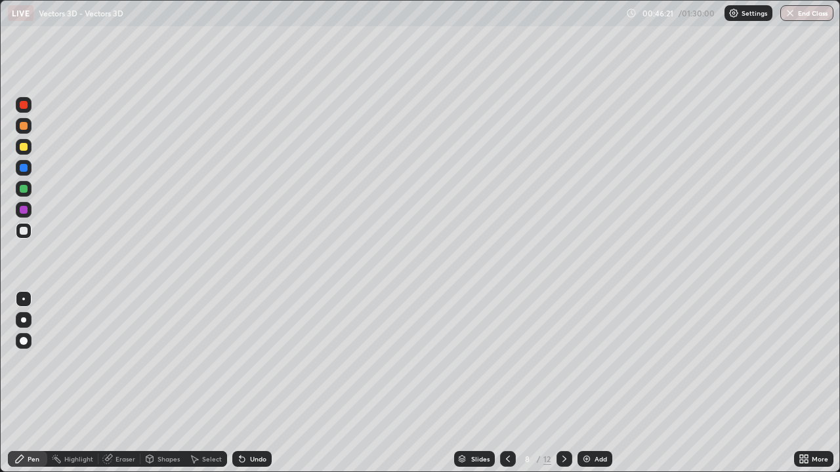
click at [24, 171] on div at bounding box center [24, 168] width 8 height 8
click at [24, 126] on div at bounding box center [24, 126] width 8 height 8
click at [259, 383] on div "Undo" at bounding box center [251, 459] width 39 height 16
click at [256, 383] on div "Undo" at bounding box center [258, 459] width 16 height 7
click at [216, 383] on div "Select" at bounding box center [206, 459] width 42 height 16
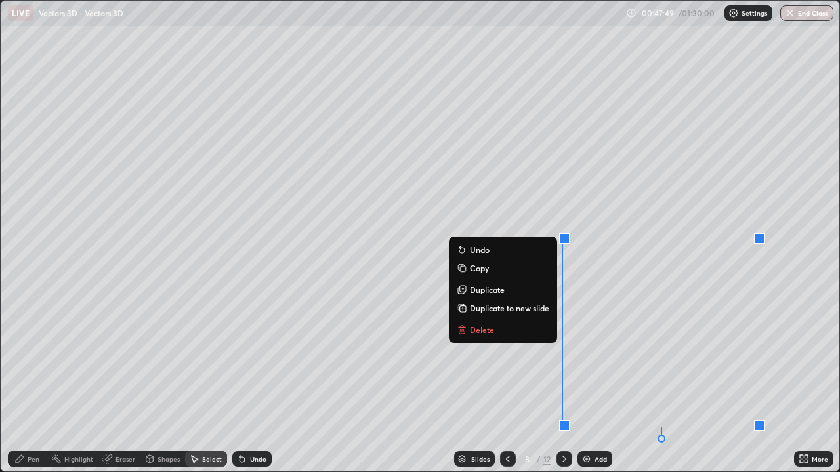
click at [503, 329] on button "Delete" at bounding box center [503, 330] width 98 height 16
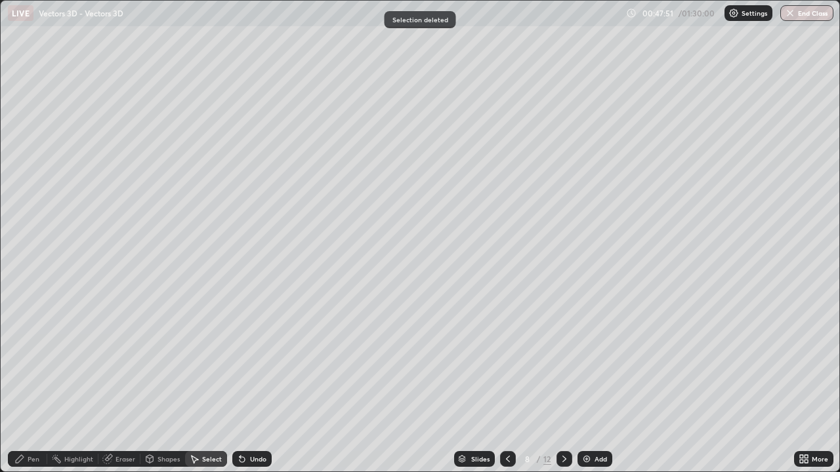
click at [45, 383] on div "Pen" at bounding box center [27, 459] width 39 height 16
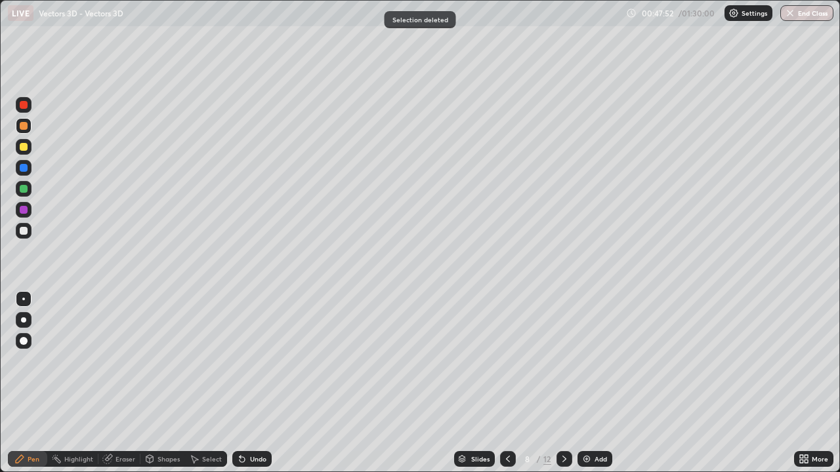
click at [26, 225] on div at bounding box center [24, 231] width 16 height 16
click at [28, 188] on div at bounding box center [24, 189] width 16 height 16
click at [214, 383] on div "Select" at bounding box center [212, 459] width 20 height 7
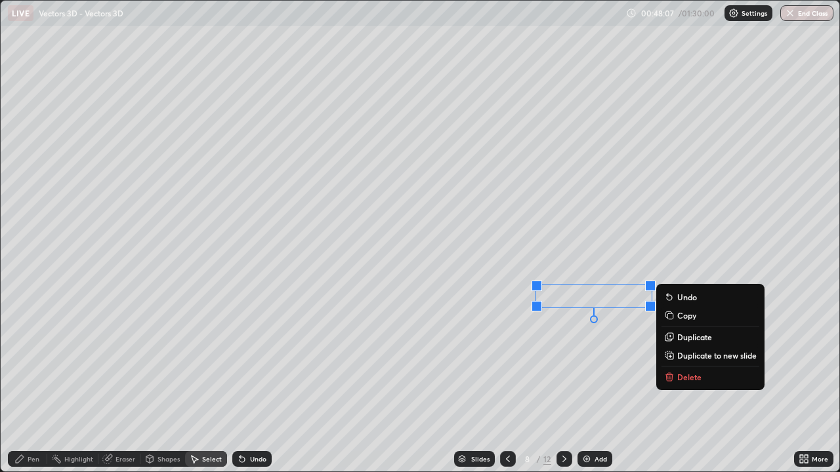
click at [583, 371] on div "0 ° Undo Copy Duplicate Duplicate to new slide Delete" at bounding box center [420, 236] width 838 height 471
click at [601, 355] on div "0 ° Undo Copy Duplicate Duplicate to new slide Delete" at bounding box center [420, 236] width 838 height 471
click at [686, 335] on p "Duplicate" at bounding box center [694, 337] width 35 height 10
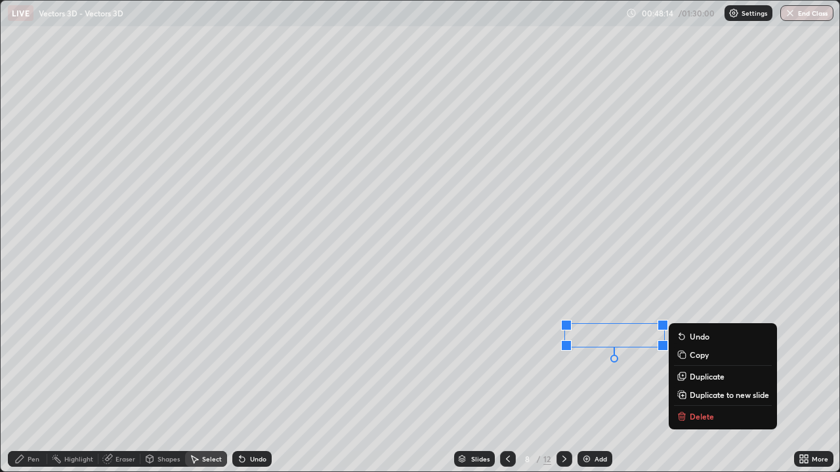
click at [693, 376] on p "Duplicate" at bounding box center [706, 376] width 35 height 10
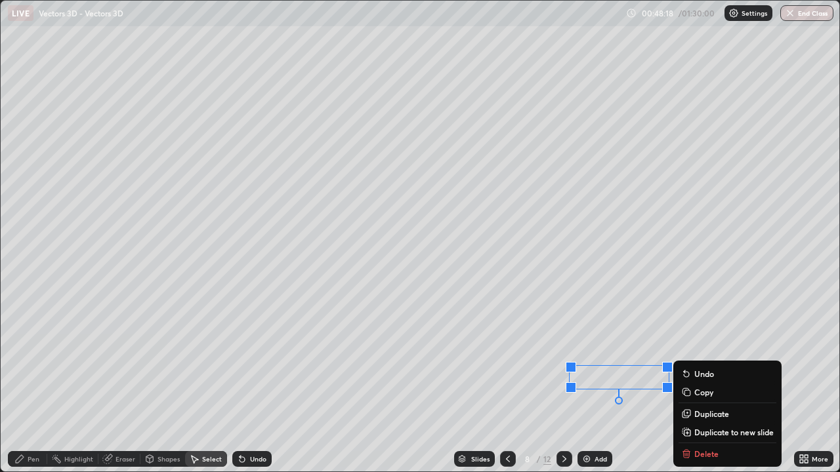
click at [22, 383] on icon at bounding box center [20, 459] width 8 height 8
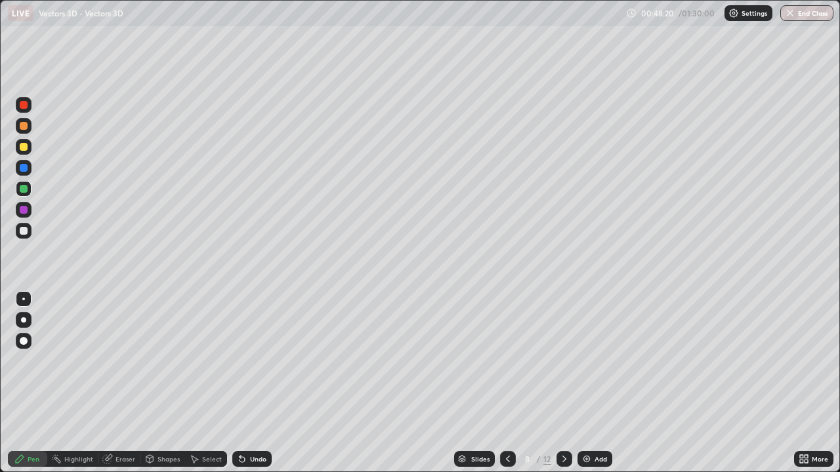
click at [257, 383] on div "Undo" at bounding box center [251, 459] width 39 height 16
click at [23, 169] on div at bounding box center [24, 168] width 8 height 8
click at [159, 383] on div "Shapes" at bounding box center [168, 459] width 22 height 7
click at [251, 383] on div "Undo" at bounding box center [258, 459] width 16 height 7
click at [20, 383] on icon at bounding box center [20, 459] width 8 height 8
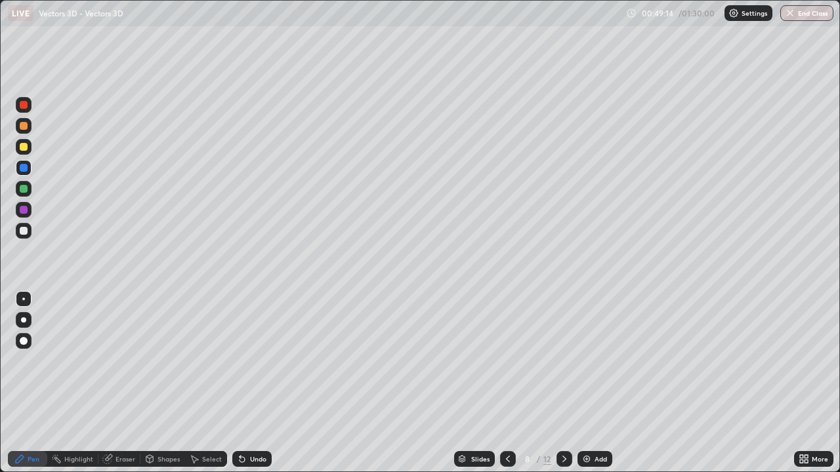
click at [24, 147] on div at bounding box center [24, 147] width 8 height 8
click at [23, 169] on div at bounding box center [24, 168] width 8 height 8
click at [257, 383] on div "Undo" at bounding box center [258, 459] width 16 height 7
click at [506, 383] on icon at bounding box center [508, 459] width 10 height 10
click at [508, 383] on icon at bounding box center [508, 459] width 10 height 10
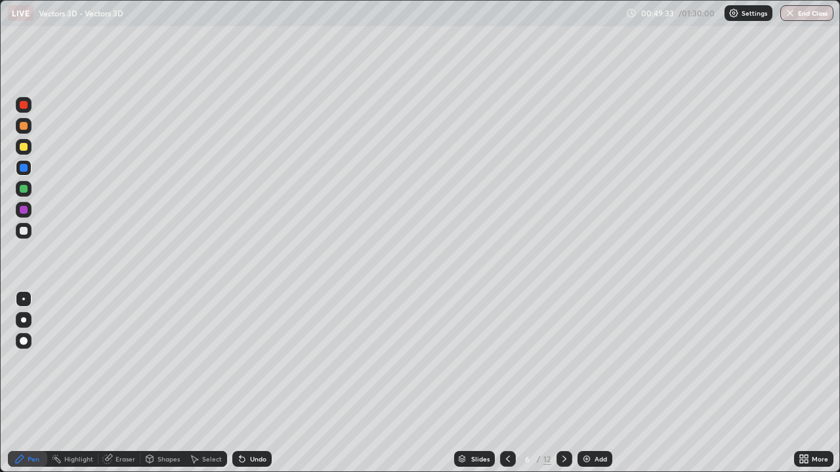
click at [506, 383] on icon at bounding box center [508, 459] width 10 height 10
click at [562, 383] on div at bounding box center [564, 459] width 16 height 26
click at [562, 383] on icon at bounding box center [564, 459] width 4 height 7
click at [563, 383] on icon at bounding box center [564, 459] width 10 height 10
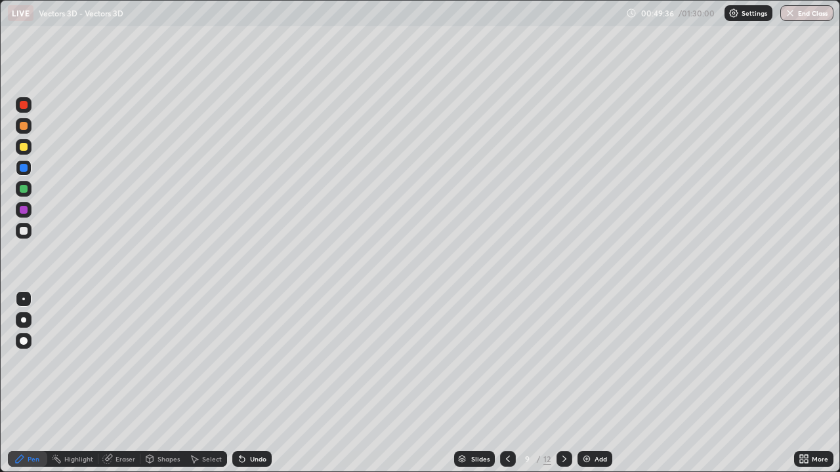
click at [24, 148] on div at bounding box center [24, 147] width 8 height 8
click at [24, 127] on div at bounding box center [24, 126] width 8 height 8
click at [169, 383] on div "Shapes" at bounding box center [168, 459] width 22 height 7
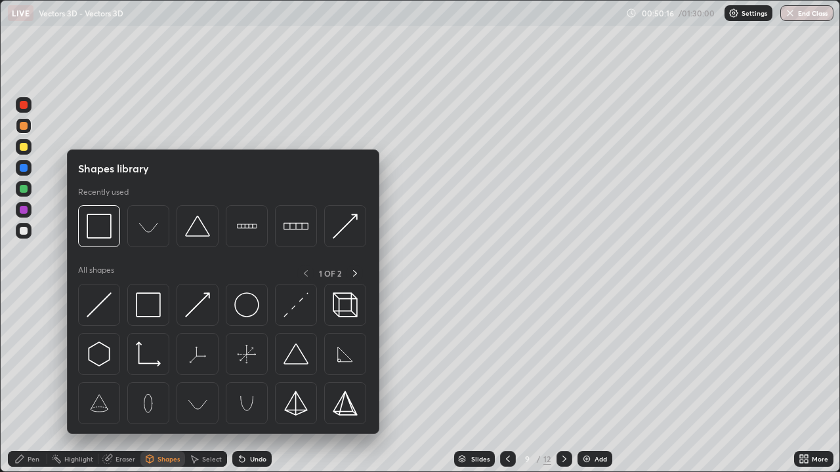
click at [31, 383] on div at bounding box center [23, 270] width 21 height 352
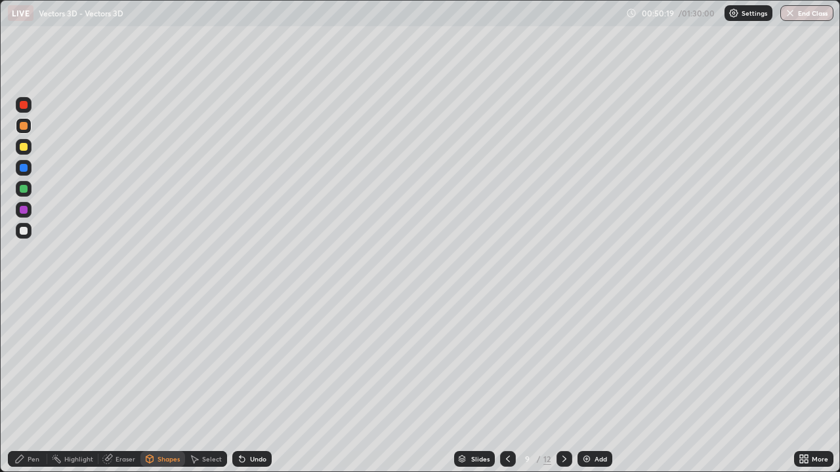
click at [31, 383] on div "Pen" at bounding box center [34, 459] width 12 height 7
click at [23, 232] on div at bounding box center [24, 231] width 8 height 8
click at [28, 145] on div at bounding box center [24, 147] width 16 height 16
click at [214, 383] on div "Select" at bounding box center [212, 459] width 20 height 7
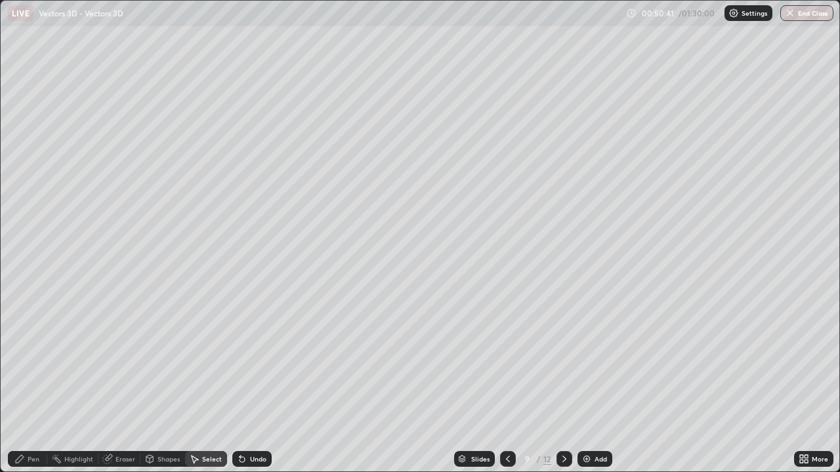
click at [264, 383] on div "Undo" at bounding box center [251, 459] width 39 height 16
click at [266, 383] on div "Undo" at bounding box center [251, 459] width 39 height 16
click at [268, 383] on div "Undo" at bounding box center [251, 459] width 39 height 16
click at [35, 383] on div "Pen" at bounding box center [27, 459] width 39 height 16
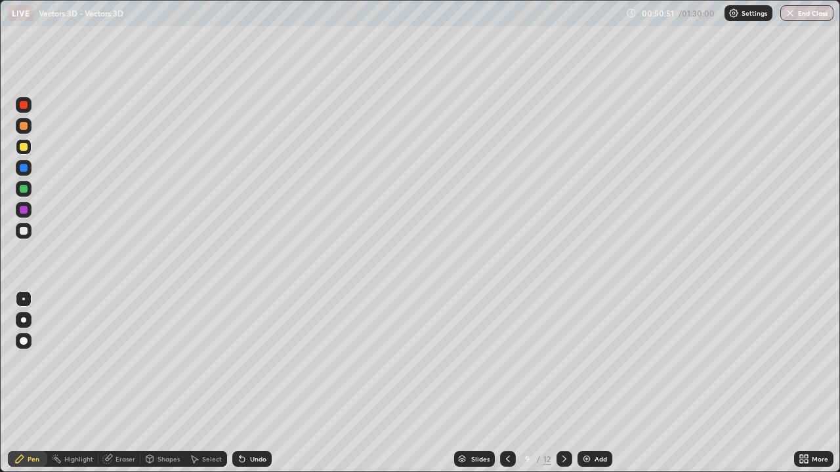
click at [30, 234] on div at bounding box center [24, 231] width 16 height 16
click at [255, 383] on div "Undo" at bounding box center [251, 459] width 39 height 16
click at [255, 383] on div "Undo" at bounding box center [258, 459] width 16 height 7
click at [262, 383] on div "Undo" at bounding box center [251, 459] width 39 height 16
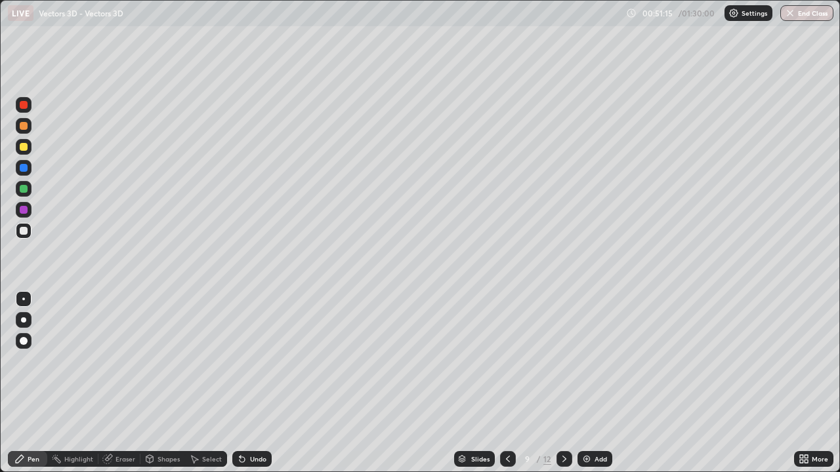
click at [259, 383] on div "Undo" at bounding box center [258, 459] width 16 height 7
click at [256, 383] on div "Undo" at bounding box center [258, 459] width 16 height 7
click at [22, 149] on div at bounding box center [24, 147] width 8 height 8
click at [257, 383] on div "Undo" at bounding box center [251, 459] width 39 height 16
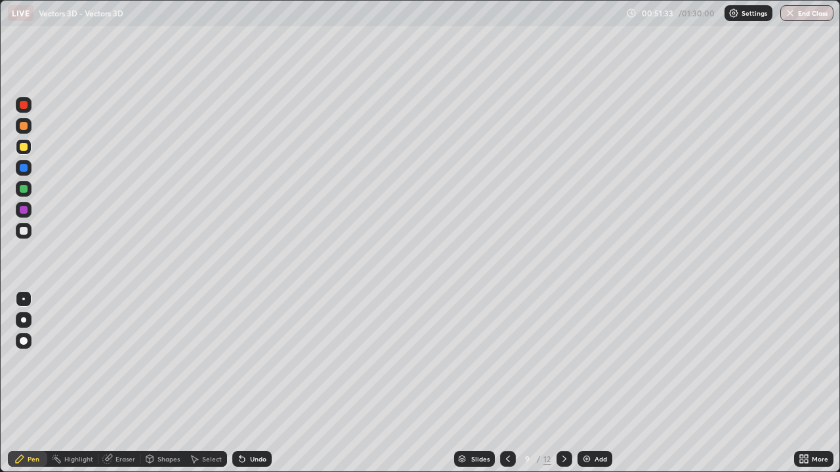
click at [257, 383] on div "Undo" at bounding box center [251, 459] width 39 height 16
click at [260, 383] on div "Undo" at bounding box center [258, 459] width 16 height 7
click at [23, 233] on div at bounding box center [24, 231] width 8 height 8
click at [24, 148] on div at bounding box center [24, 147] width 8 height 8
click at [508, 383] on icon at bounding box center [508, 459] width 10 height 10
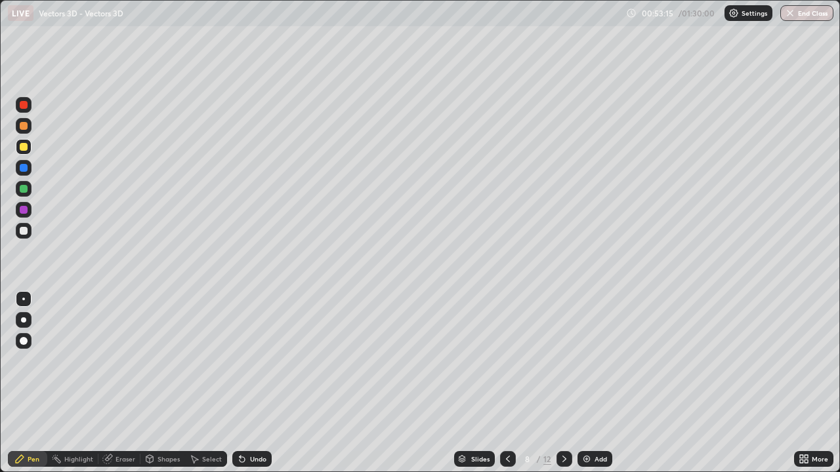
click at [506, 383] on icon at bounding box center [508, 459] width 10 height 10
click at [504, 383] on icon at bounding box center [508, 459] width 10 height 10
click at [506, 383] on icon at bounding box center [508, 459] width 10 height 10
click at [24, 189] on div at bounding box center [24, 189] width 8 height 8
click at [31, 129] on div at bounding box center [24, 126] width 16 height 16
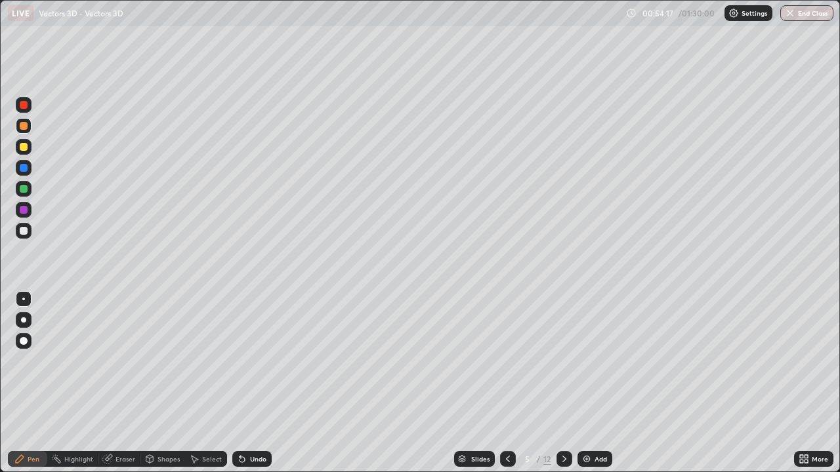
click at [114, 383] on div "Eraser" at bounding box center [119, 459] width 42 height 16
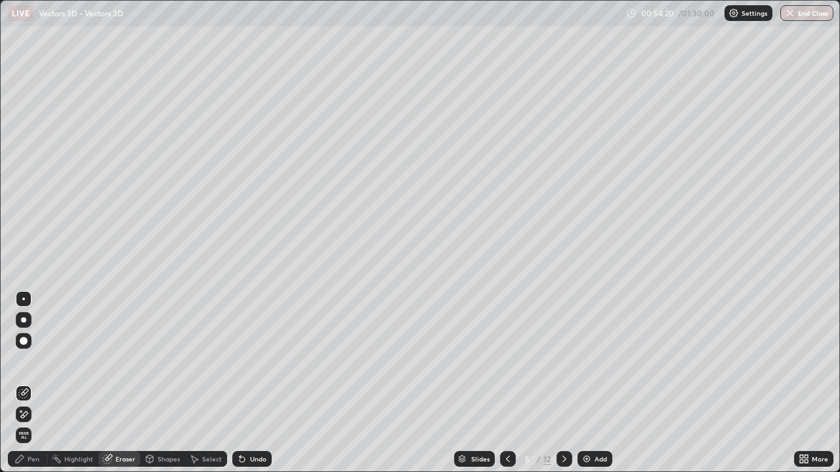
click at [30, 383] on div "Pen" at bounding box center [34, 459] width 12 height 7
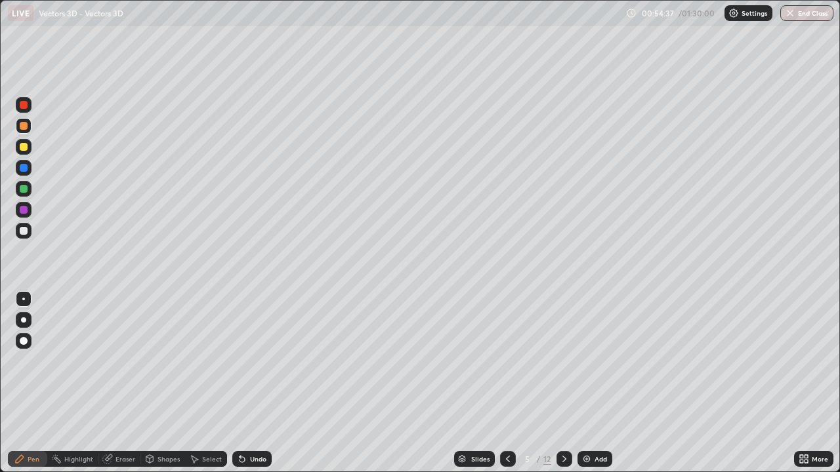
click at [24, 146] on div at bounding box center [24, 147] width 8 height 8
click at [26, 233] on div at bounding box center [24, 231] width 8 height 8
click at [562, 383] on icon at bounding box center [564, 459] width 4 height 7
click at [563, 383] on icon at bounding box center [564, 459] width 4 height 7
click at [563, 383] on icon at bounding box center [564, 459] width 10 height 10
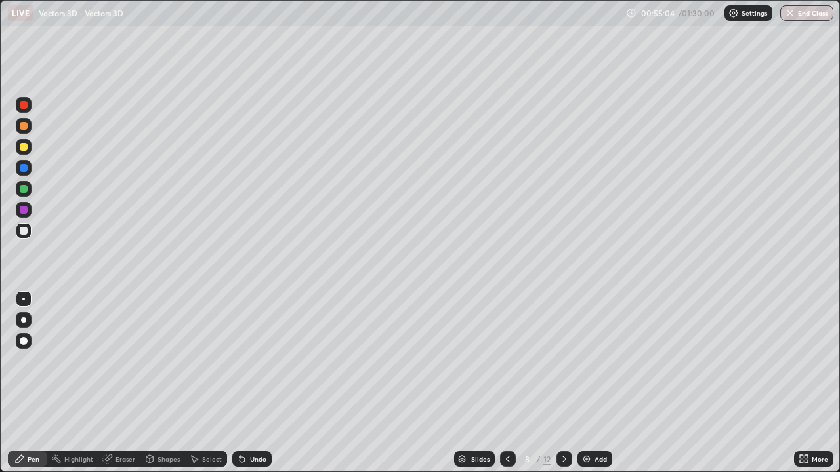
click at [559, 383] on icon at bounding box center [564, 459] width 10 height 10
click at [556, 383] on div at bounding box center [564, 459] width 16 height 16
click at [257, 383] on div "Undo" at bounding box center [258, 459] width 16 height 7
click at [251, 383] on div "Undo" at bounding box center [258, 459] width 16 height 7
click at [260, 383] on div "Undo" at bounding box center [251, 459] width 39 height 16
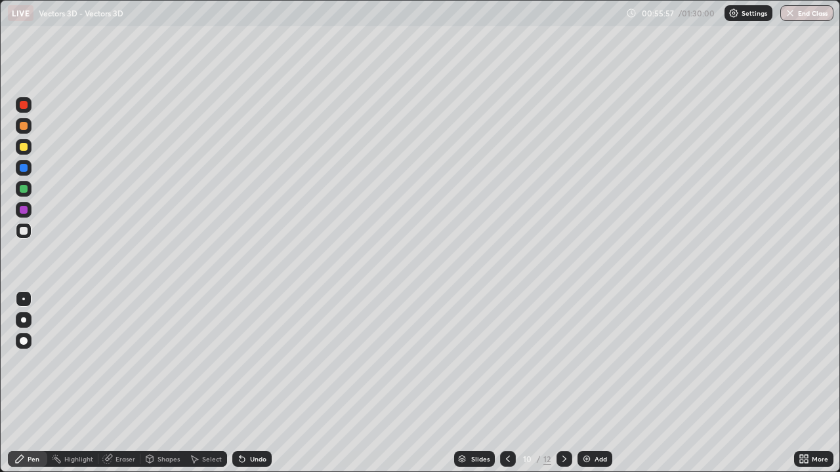
click at [24, 147] on div at bounding box center [24, 147] width 8 height 8
click at [24, 232] on div at bounding box center [24, 231] width 8 height 8
click at [562, 383] on icon at bounding box center [564, 459] width 10 height 10
click at [26, 148] on div at bounding box center [24, 147] width 8 height 8
click at [30, 233] on div at bounding box center [24, 231] width 16 height 16
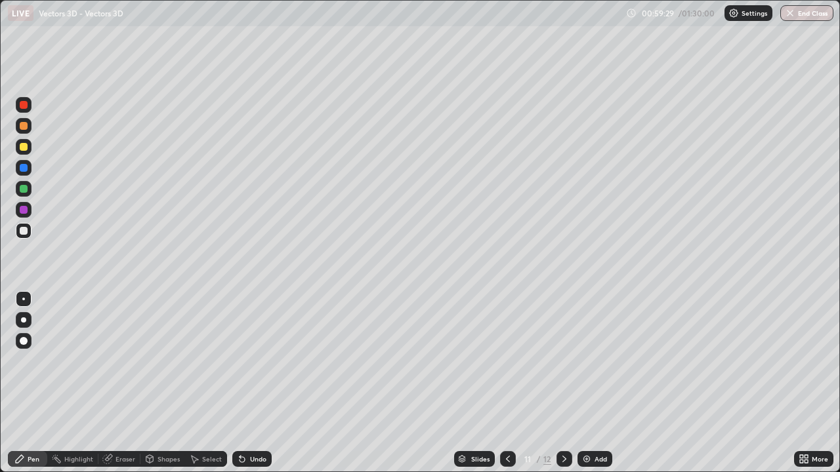
click at [25, 131] on div at bounding box center [24, 126] width 16 height 16
click at [258, 383] on div "Undo" at bounding box center [258, 459] width 16 height 7
click at [29, 234] on div at bounding box center [24, 231] width 16 height 16
click at [28, 152] on div at bounding box center [24, 147] width 16 height 16
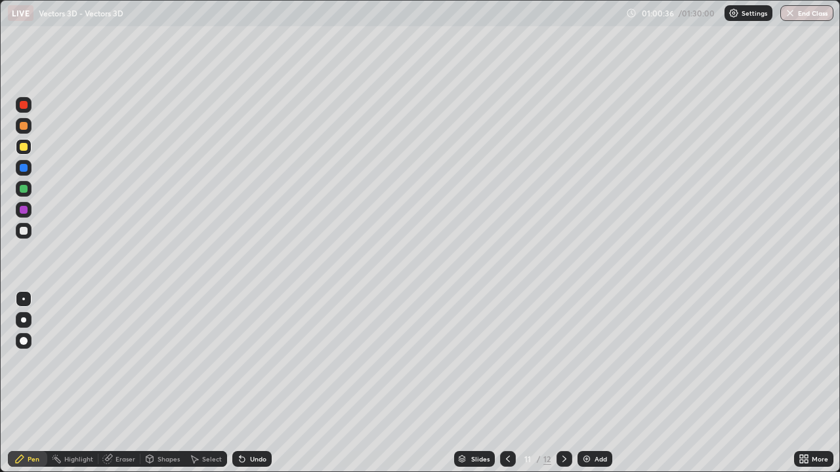
click at [26, 230] on div at bounding box center [24, 231] width 8 height 8
click at [255, 383] on div "Undo" at bounding box center [258, 459] width 16 height 7
click at [253, 383] on div "Undo" at bounding box center [251, 459] width 39 height 16
click at [252, 383] on div "Undo" at bounding box center [258, 459] width 16 height 7
click at [254, 383] on div "Undo" at bounding box center [251, 459] width 39 height 16
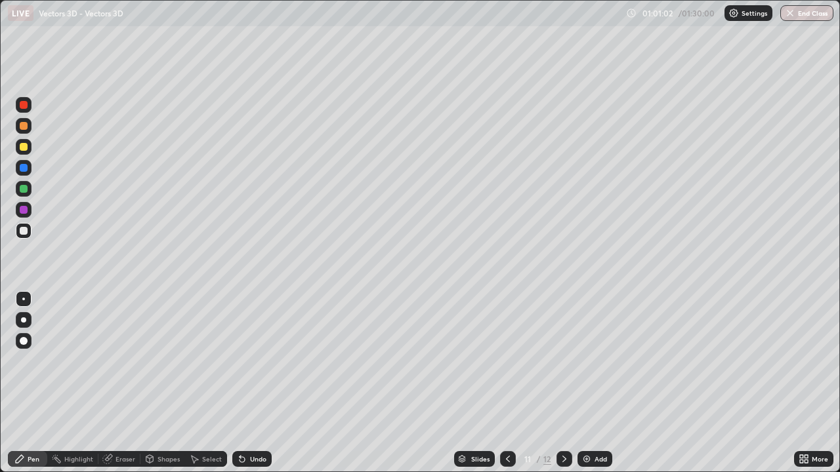
click at [252, 383] on div "Undo" at bounding box center [258, 459] width 16 height 7
click at [209, 383] on div "Select" at bounding box center [206, 459] width 42 height 16
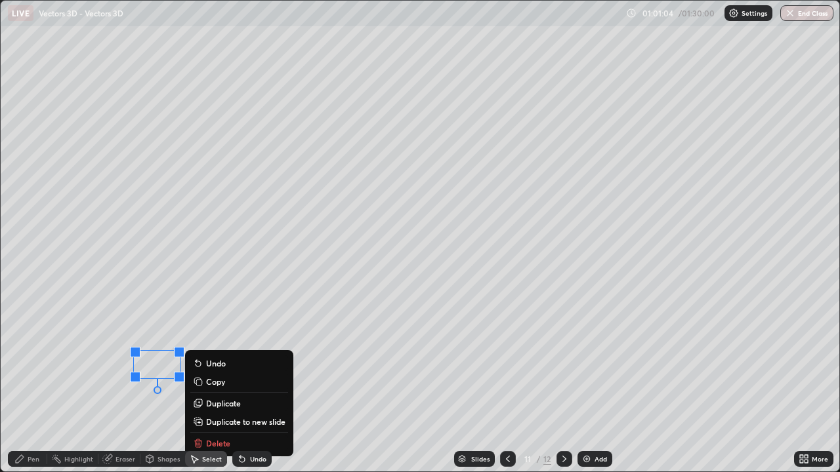
click at [218, 383] on p "Duplicate" at bounding box center [223, 403] width 35 height 10
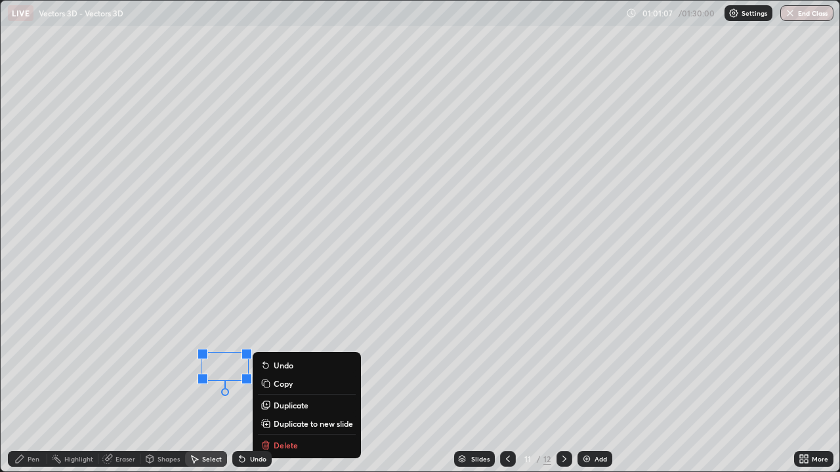
click at [33, 383] on div "Pen" at bounding box center [34, 459] width 12 height 7
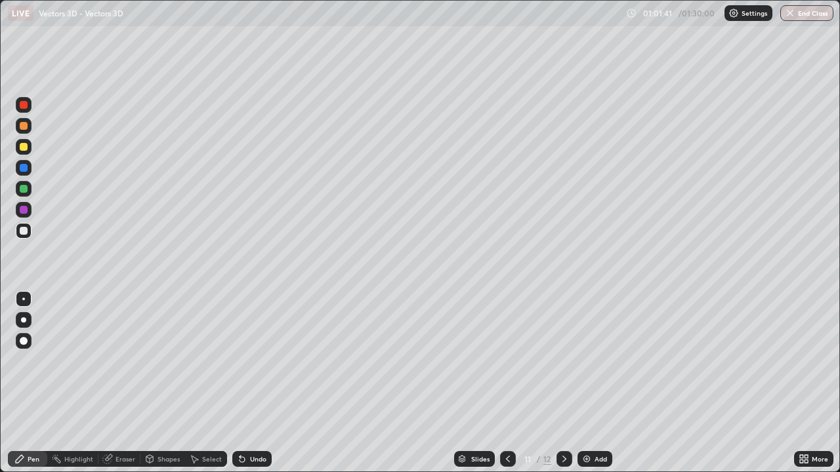
click at [28, 127] on div at bounding box center [24, 126] width 16 height 16
click at [255, 383] on div "Undo" at bounding box center [258, 459] width 16 height 7
click at [262, 383] on div "Undo" at bounding box center [258, 459] width 16 height 7
click at [26, 148] on div at bounding box center [24, 147] width 8 height 8
click at [26, 190] on div at bounding box center [24, 189] width 8 height 8
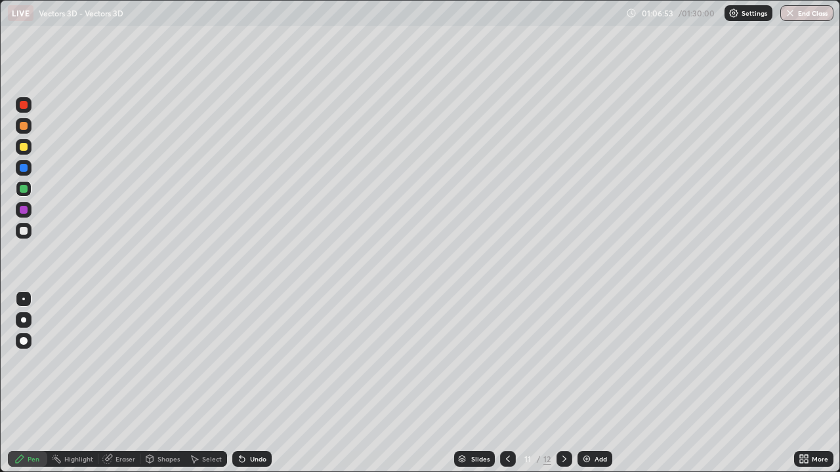
click at [24, 126] on div at bounding box center [24, 126] width 8 height 8
click at [23, 232] on div at bounding box center [24, 231] width 8 height 8
click at [122, 383] on div "Eraser" at bounding box center [125, 459] width 20 height 7
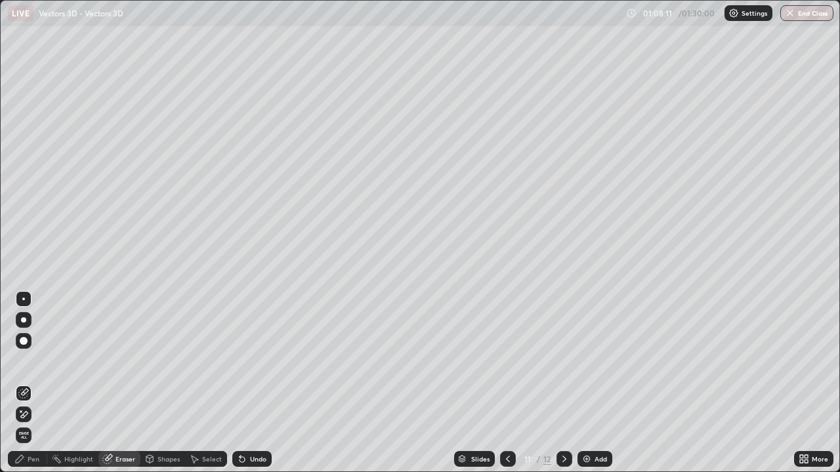
click at [38, 383] on div "Pen" at bounding box center [27, 459] width 39 height 16
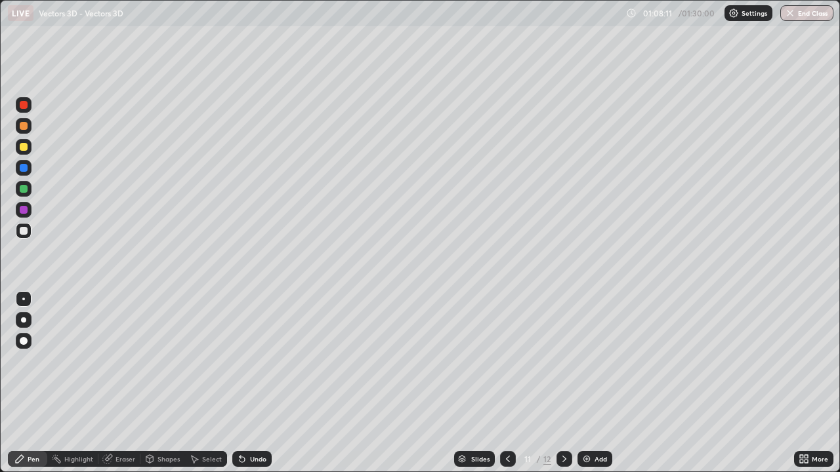
click at [30, 190] on div at bounding box center [24, 189] width 16 height 16
click at [23, 230] on div at bounding box center [24, 231] width 8 height 8
click at [562, 383] on icon at bounding box center [564, 459] width 10 height 10
click at [257, 383] on div "Undo" at bounding box center [258, 459] width 16 height 7
click at [249, 383] on div "Undo" at bounding box center [251, 459] width 39 height 16
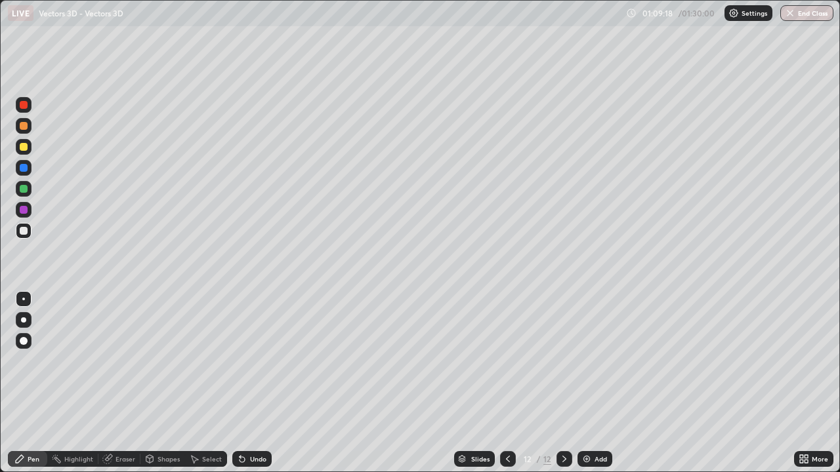
click at [258, 383] on div "Undo" at bounding box center [258, 459] width 16 height 7
click at [262, 383] on div "Undo" at bounding box center [258, 459] width 16 height 7
click at [40, 383] on div "Pen" at bounding box center [27, 459] width 39 height 16
click at [25, 232] on div at bounding box center [24, 231] width 8 height 8
click at [31, 383] on div "Pen" at bounding box center [27, 459] width 39 height 16
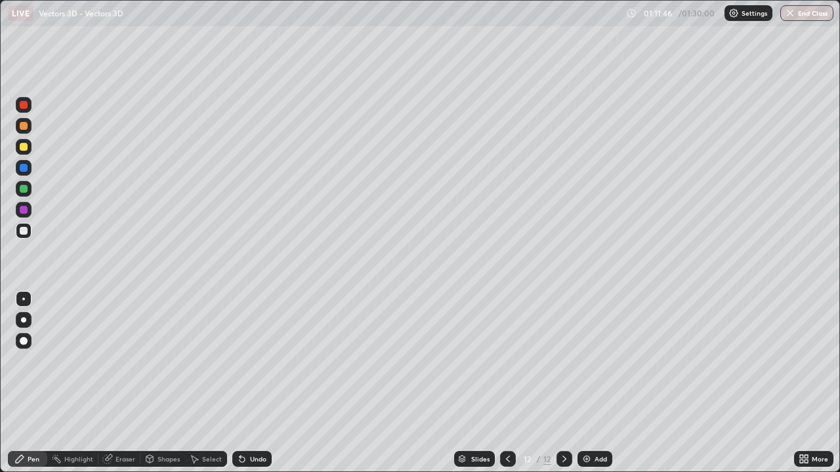
click at [21, 233] on div at bounding box center [24, 231] width 8 height 8
click at [258, 383] on div "Undo" at bounding box center [251, 459] width 39 height 16
click at [24, 231] on div at bounding box center [24, 231] width 8 height 8
click at [262, 383] on div "Undo" at bounding box center [258, 459] width 16 height 7
click at [28, 152] on div at bounding box center [24, 147] width 16 height 16
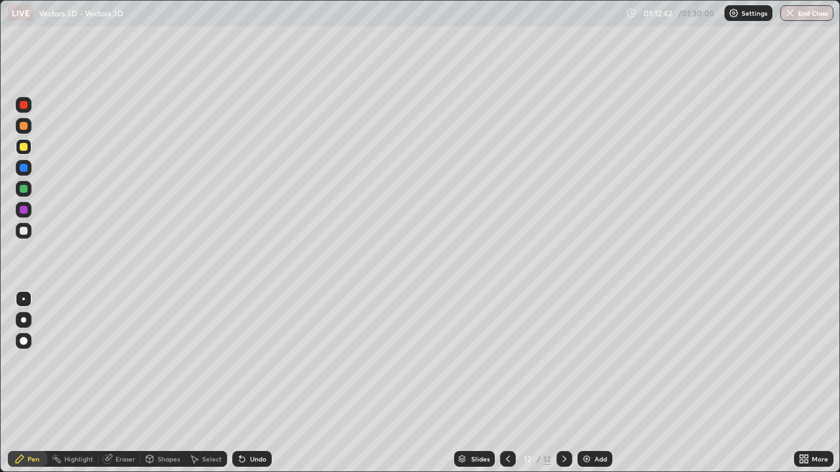
click at [24, 150] on div at bounding box center [24, 147] width 8 height 8
click at [30, 188] on div at bounding box center [24, 189] width 16 height 16
click at [24, 146] on div at bounding box center [24, 147] width 8 height 8
click at [22, 146] on div at bounding box center [24, 147] width 8 height 8
click at [23, 127] on div at bounding box center [24, 126] width 8 height 8
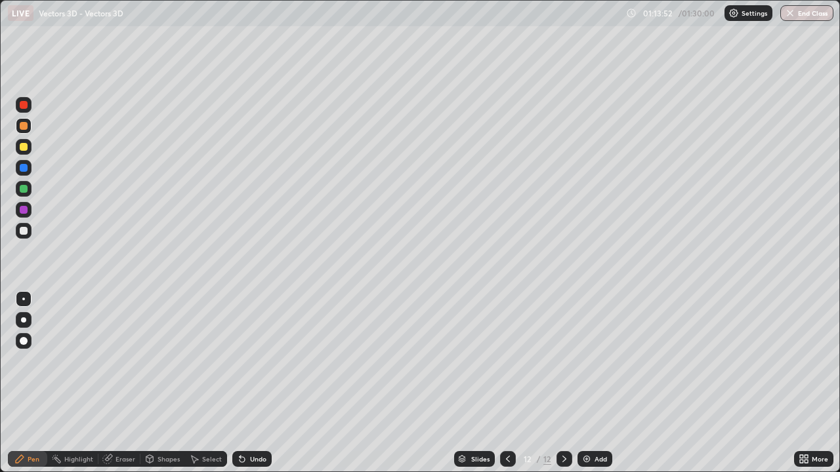
click at [24, 232] on div at bounding box center [24, 231] width 8 height 8
click at [258, 383] on div "Undo" at bounding box center [258, 459] width 16 height 7
click at [216, 383] on div "Select" at bounding box center [212, 459] width 20 height 7
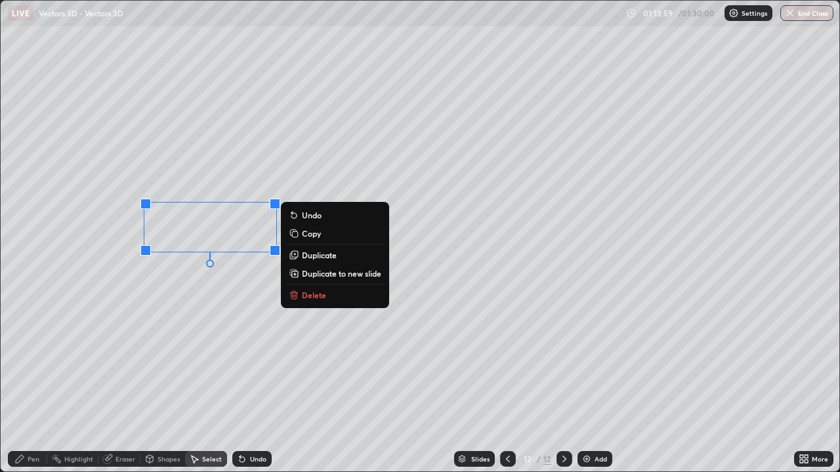
click at [28, 383] on div "Pen" at bounding box center [27, 459] width 39 height 16
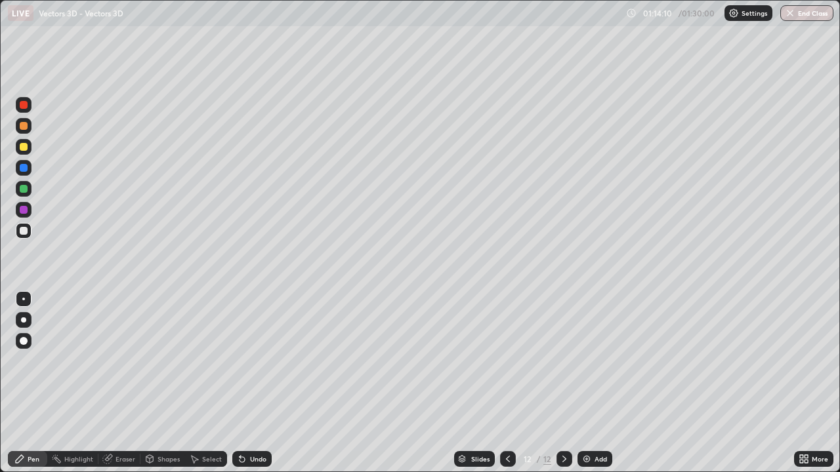
click at [211, 383] on div "Select" at bounding box center [212, 459] width 20 height 7
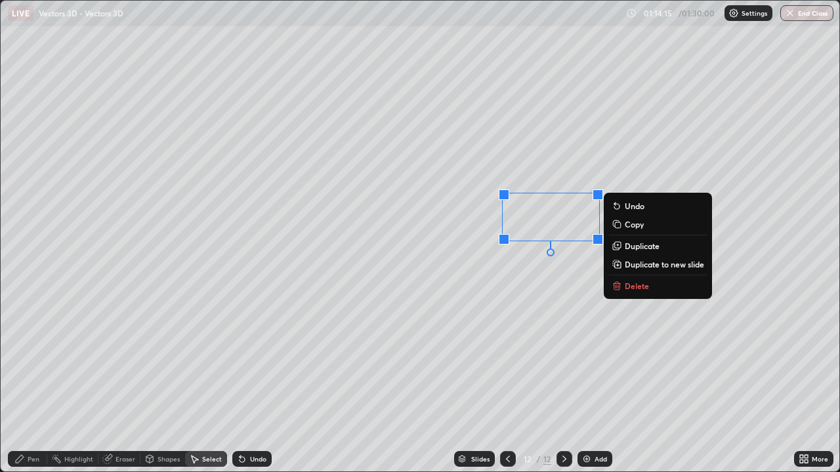
click at [40, 383] on div "Pen" at bounding box center [27, 459] width 39 height 16
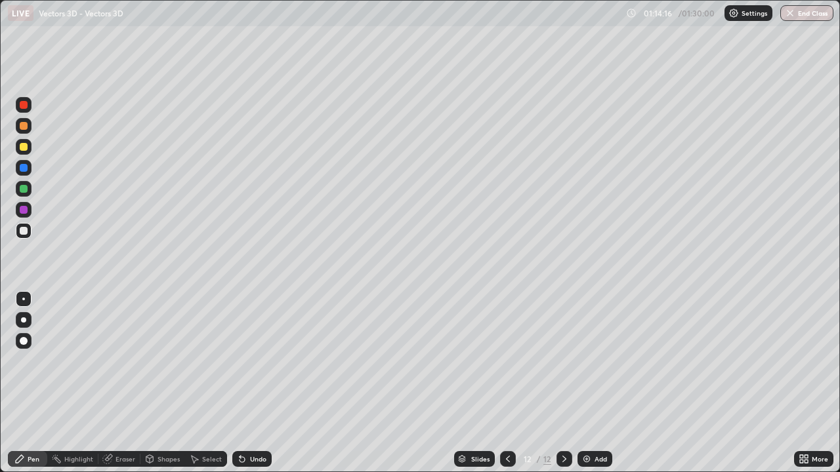
click at [25, 232] on div at bounding box center [24, 231] width 8 height 8
click at [25, 150] on div at bounding box center [24, 147] width 8 height 8
click at [23, 129] on div at bounding box center [24, 126] width 8 height 8
click at [24, 185] on div at bounding box center [24, 189] width 8 height 8
click at [257, 383] on div "Undo" at bounding box center [258, 459] width 16 height 7
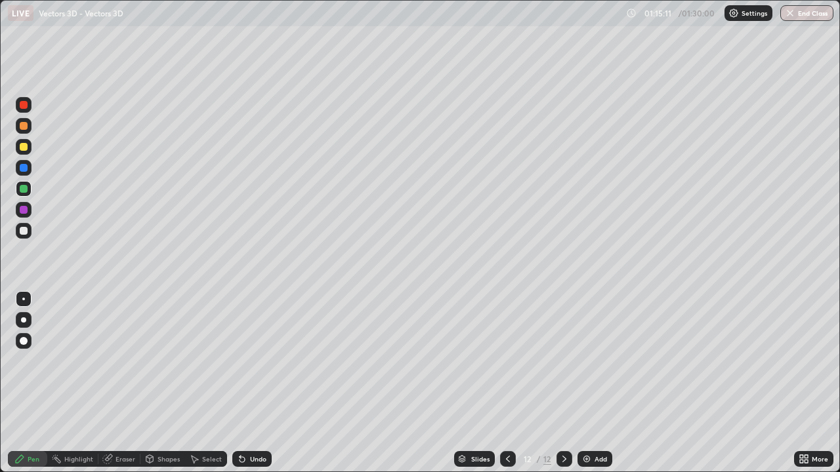
click at [255, 383] on div "Undo" at bounding box center [258, 459] width 16 height 7
click at [26, 230] on div at bounding box center [24, 231] width 8 height 8
click at [26, 149] on div at bounding box center [24, 147] width 8 height 8
click at [27, 231] on div at bounding box center [24, 231] width 8 height 8
click at [28, 128] on div at bounding box center [24, 126] width 16 height 16
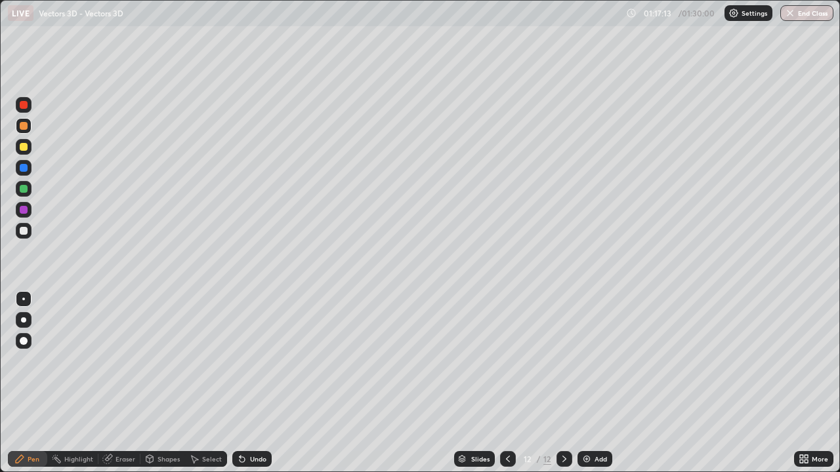
click at [23, 185] on div at bounding box center [24, 189] width 8 height 8
click at [24, 126] on div at bounding box center [24, 126] width 8 height 8
click at [25, 150] on div at bounding box center [24, 147] width 8 height 8
click at [251, 383] on div "Undo" at bounding box center [258, 459] width 16 height 7
click at [247, 383] on div "Undo" at bounding box center [251, 459] width 39 height 16
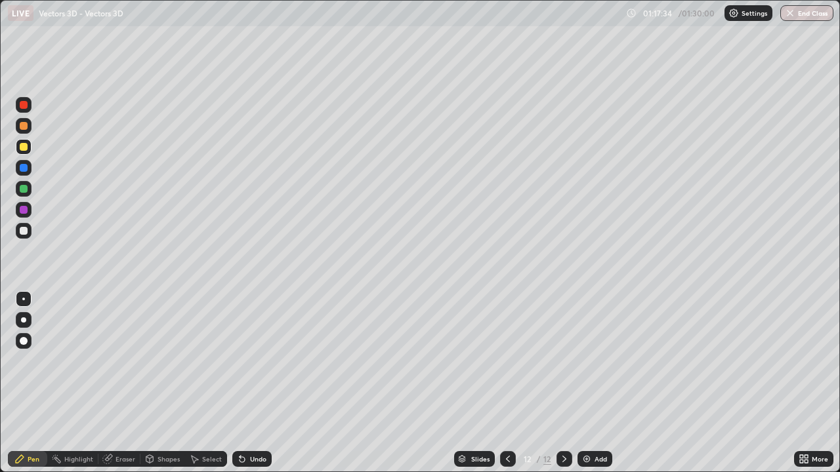
click at [246, 383] on div "Undo" at bounding box center [251, 459] width 39 height 16
click at [241, 383] on div "Undo" at bounding box center [251, 459] width 39 height 16
click at [248, 383] on div "Undo" at bounding box center [251, 459] width 39 height 16
click at [23, 232] on div at bounding box center [24, 231] width 8 height 8
click at [22, 187] on div at bounding box center [24, 189] width 8 height 8
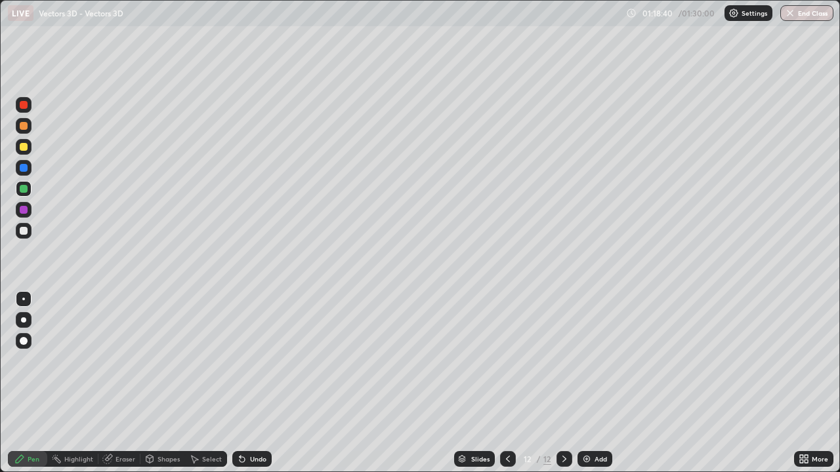
click at [27, 171] on div at bounding box center [24, 168] width 16 height 16
click at [24, 169] on div at bounding box center [24, 168] width 8 height 8
click at [248, 383] on div "Undo" at bounding box center [251, 459] width 39 height 16
click at [254, 383] on div "Undo" at bounding box center [258, 459] width 16 height 7
click at [24, 152] on div at bounding box center [24, 147] width 16 height 16
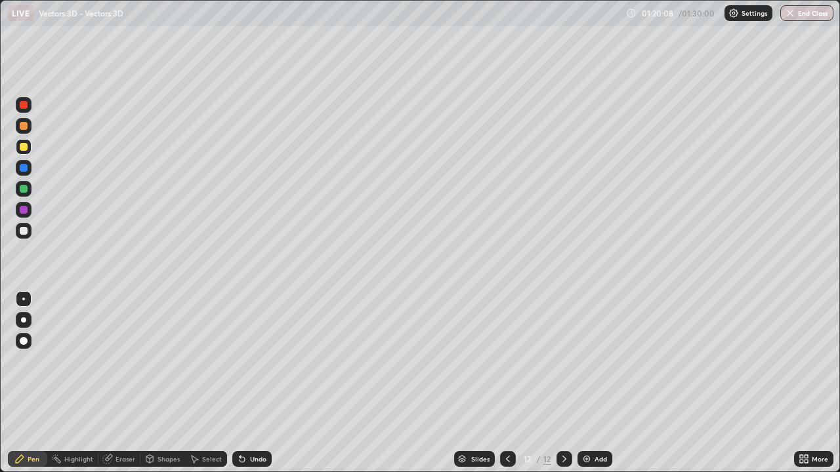
click at [26, 125] on div at bounding box center [24, 126] width 8 height 8
click at [24, 147] on div at bounding box center [24, 147] width 8 height 8
click at [24, 230] on div at bounding box center [24, 231] width 8 height 8
click at [31, 186] on div at bounding box center [24, 189] width 16 height 16
click at [24, 231] on div at bounding box center [24, 231] width 8 height 8
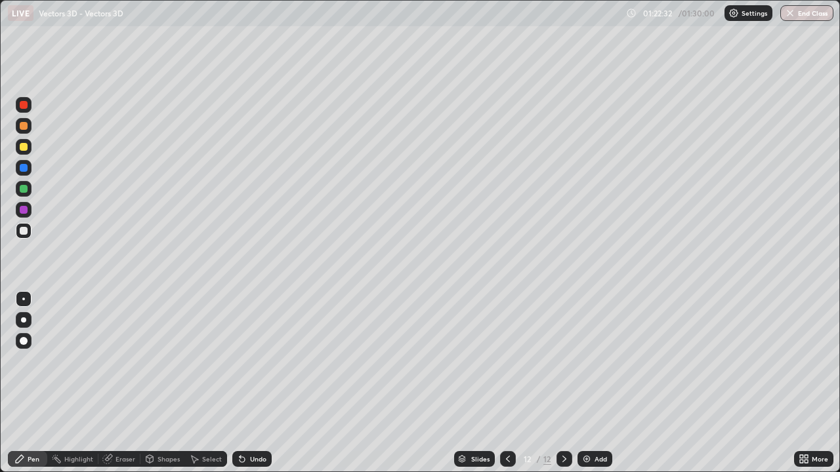
click at [23, 230] on div at bounding box center [24, 231] width 8 height 8
click at [563, 383] on div at bounding box center [564, 459] width 16 height 16
click at [590, 383] on img at bounding box center [586, 459] width 10 height 10
click at [258, 383] on div "Undo" at bounding box center [258, 459] width 16 height 7
click at [256, 383] on div "Undo" at bounding box center [251, 459] width 39 height 16
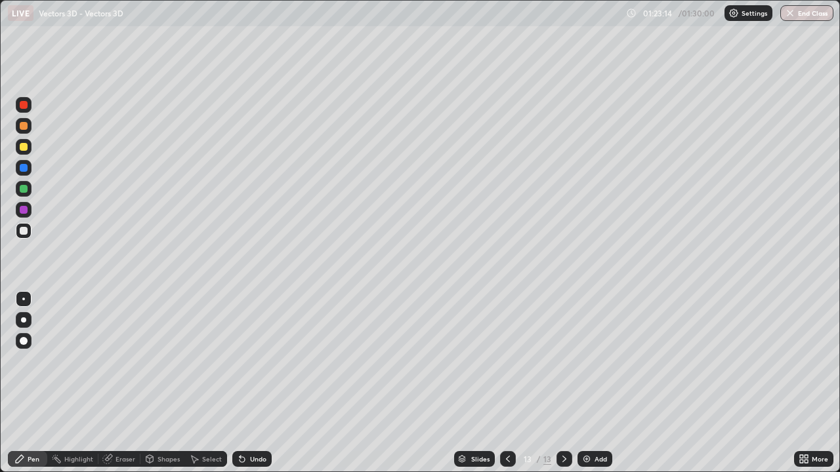
click at [28, 144] on div at bounding box center [24, 147] width 16 height 16
click at [23, 230] on div at bounding box center [24, 231] width 8 height 8
click at [261, 383] on div "Undo" at bounding box center [258, 459] width 16 height 7
click at [258, 383] on div "Undo" at bounding box center [258, 459] width 16 height 7
click at [24, 232] on div at bounding box center [24, 231] width 8 height 8
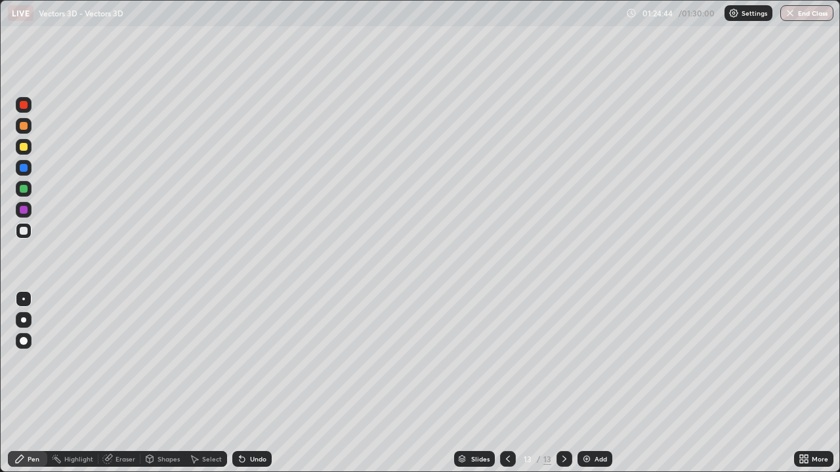
click at [25, 150] on div at bounding box center [24, 147] width 8 height 8
click at [29, 232] on div at bounding box center [24, 231] width 16 height 16
click at [22, 191] on div at bounding box center [24, 189] width 8 height 8
click at [24, 231] on div at bounding box center [24, 231] width 8 height 8
click at [254, 383] on div "Undo" at bounding box center [258, 459] width 16 height 7
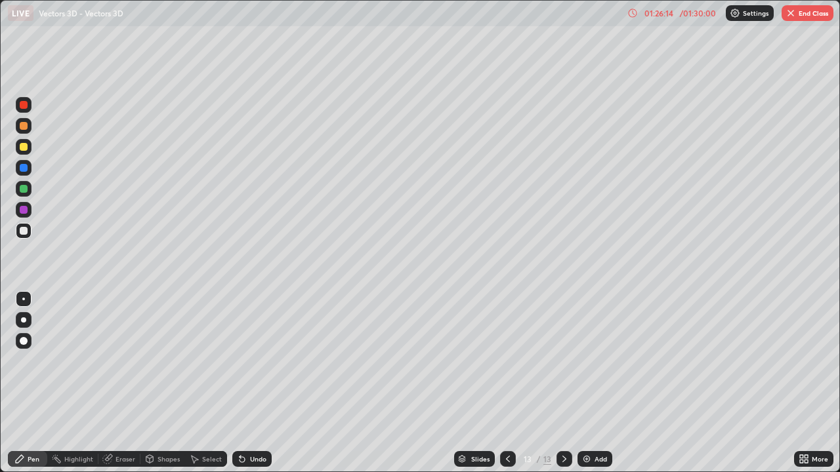
click at [211, 383] on div "Select" at bounding box center [212, 459] width 20 height 7
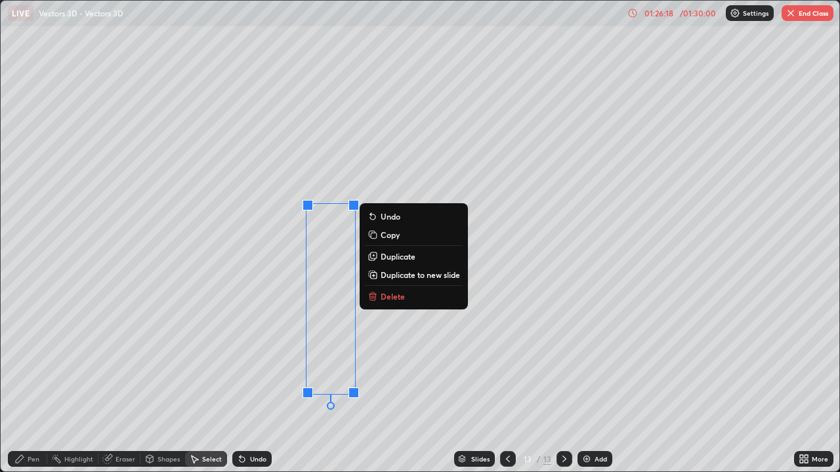
click at [33, 383] on div "Pen" at bounding box center [34, 459] width 12 height 7
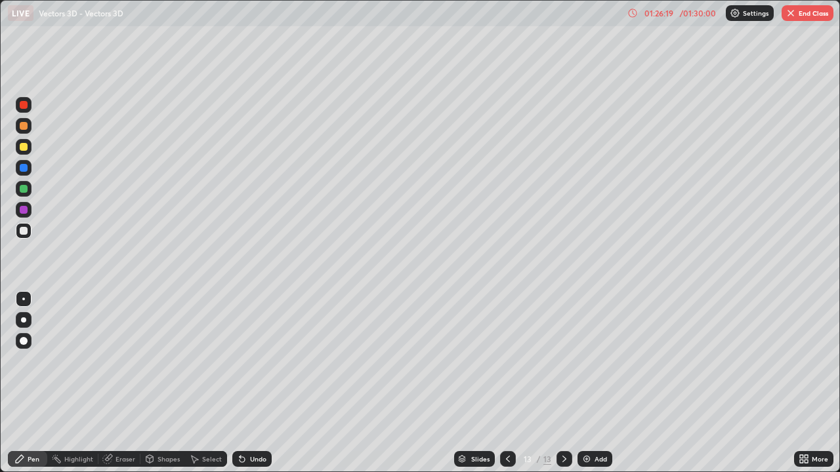
click at [24, 148] on div at bounding box center [24, 147] width 8 height 8
click at [25, 234] on div at bounding box center [24, 231] width 8 height 8
click at [26, 230] on div at bounding box center [24, 231] width 8 height 8
click at [598, 383] on div "Add" at bounding box center [600, 459] width 12 height 7
click at [24, 231] on div at bounding box center [24, 231] width 8 height 8
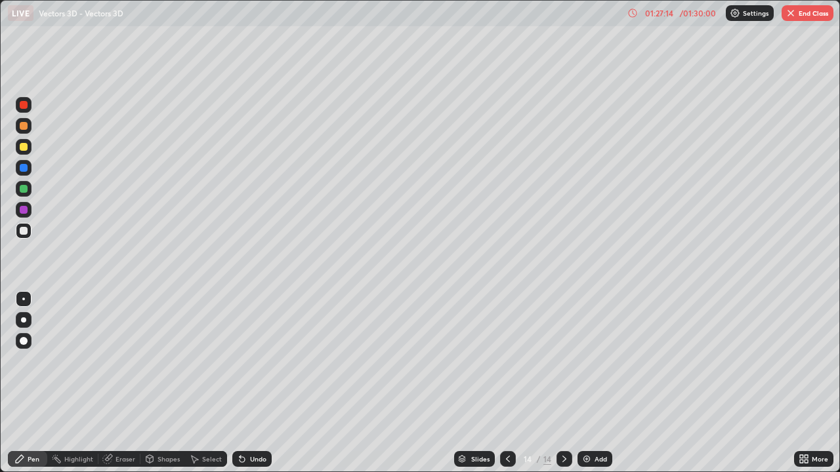
click at [255, 383] on div "Undo" at bounding box center [258, 459] width 16 height 7
click at [260, 383] on div "Undo" at bounding box center [258, 459] width 16 height 7
click at [217, 383] on div "Select" at bounding box center [212, 459] width 20 height 7
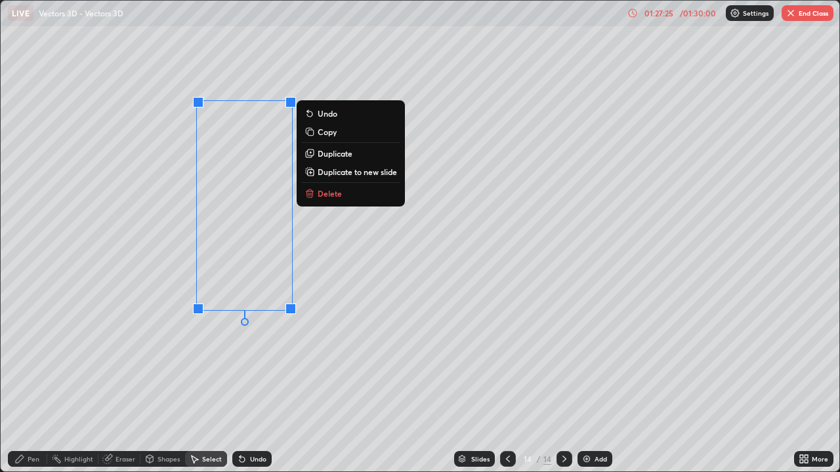
click at [37, 383] on div "Pen" at bounding box center [27, 459] width 39 height 16
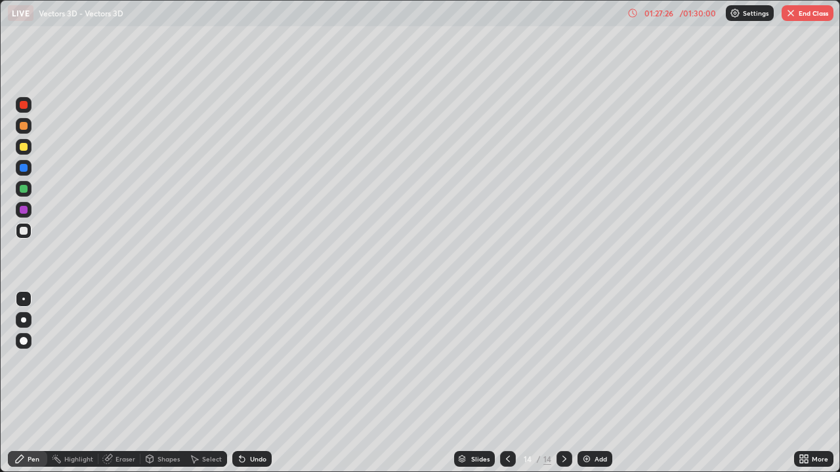
click at [24, 147] on div at bounding box center [24, 147] width 8 height 8
click at [26, 146] on div at bounding box center [24, 147] width 8 height 8
click at [26, 150] on div at bounding box center [24, 147] width 8 height 8
click at [239, 383] on icon at bounding box center [239, 456] width 1 height 1
click at [24, 191] on div at bounding box center [24, 189] width 8 height 8
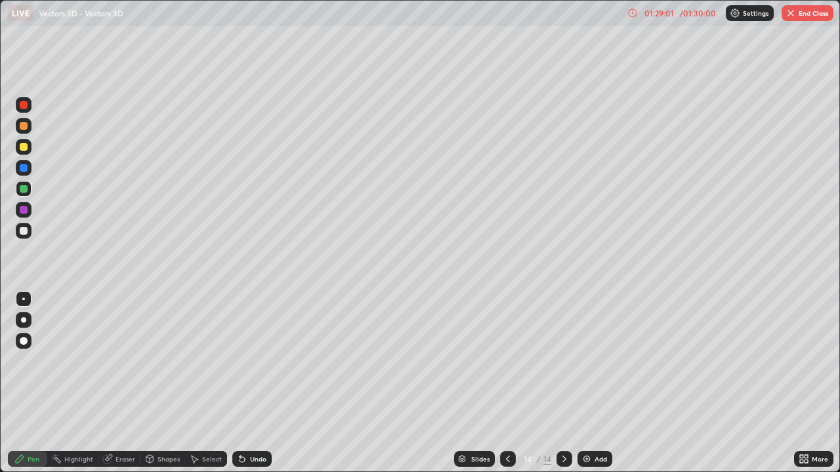
click at [27, 150] on div at bounding box center [24, 147] width 16 height 16
click at [24, 188] on div at bounding box center [24, 189] width 8 height 8
click at [24, 149] on div at bounding box center [24, 147] width 8 height 8
click at [26, 192] on div at bounding box center [24, 189] width 8 height 8
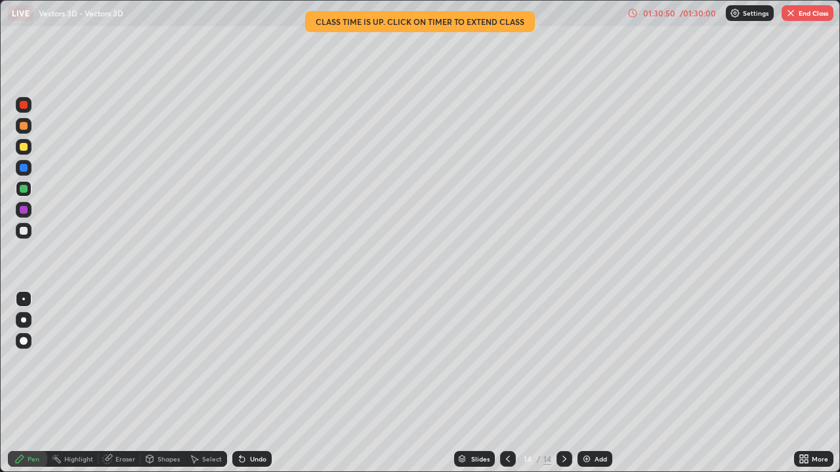
click at [27, 146] on div at bounding box center [24, 147] width 8 height 8
click at [250, 383] on div "Undo" at bounding box center [258, 459] width 16 height 7
click at [25, 231] on div at bounding box center [24, 231] width 8 height 8
click at [562, 383] on icon at bounding box center [564, 459] width 10 height 10
click at [594, 383] on div "Add" at bounding box center [600, 459] width 12 height 7
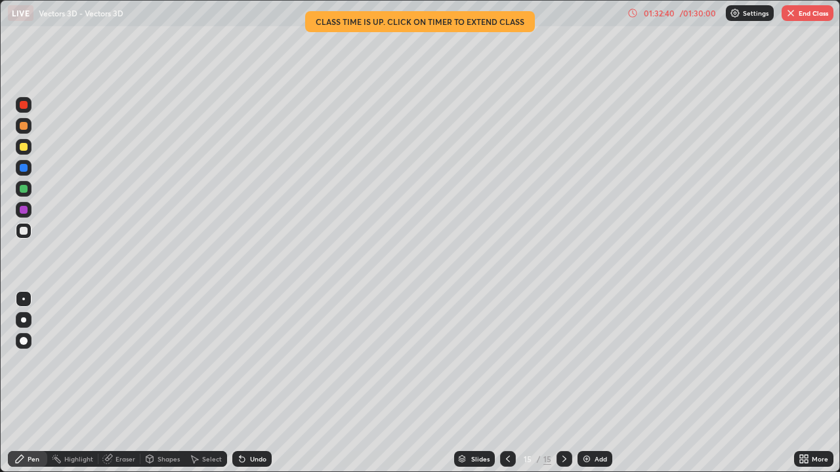
click at [24, 144] on div at bounding box center [24, 147] width 8 height 8
click at [259, 383] on div "Undo" at bounding box center [258, 459] width 16 height 7
click at [24, 190] on div at bounding box center [24, 189] width 8 height 8
click at [21, 167] on div at bounding box center [24, 168] width 8 height 8
click at [506, 383] on icon at bounding box center [508, 459] width 10 height 10
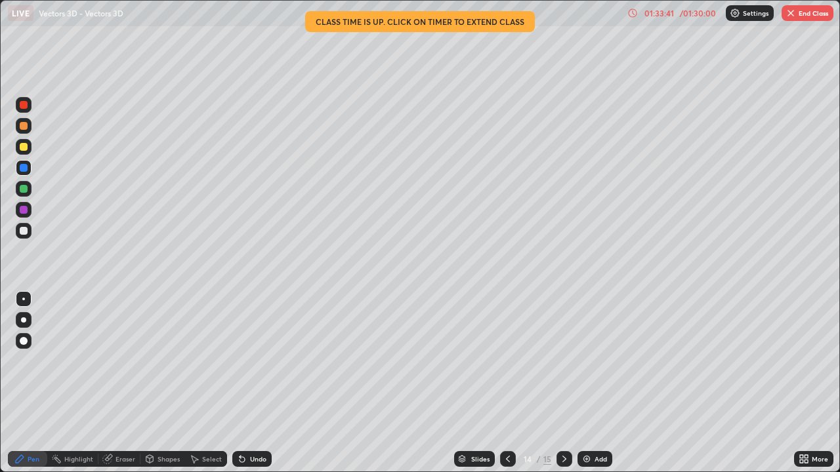
click at [508, 383] on icon at bounding box center [508, 459] width 10 height 10
click at [25, 171] on div at bounding box center [24, 168] width 8 height 8
click at [30, 147] on div at bounding box center [24, 147] width 16 height 16
click at [264, 383] on div "Undo" at bounding box center [258, 459] width 16 height 7
click at [262, 383] on div "Undo" at bounding box center [258, 459] width 16 height 7
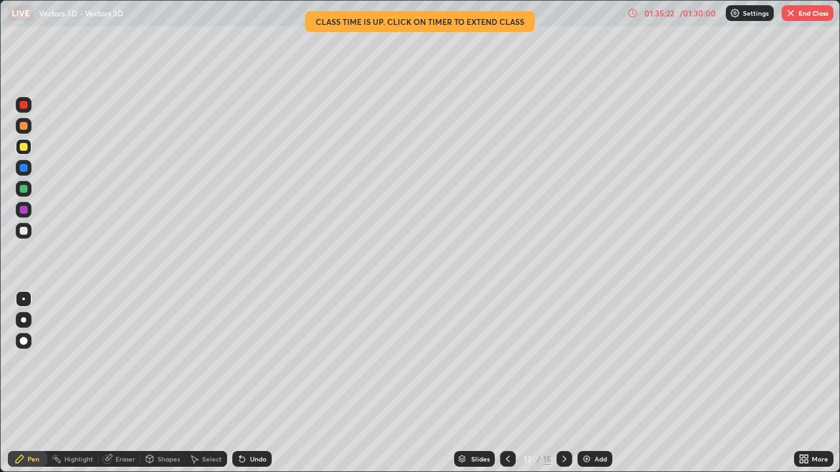
click at [252, 383] on div "Undo" at bounding box center [251, 459] width 39 height 16
click at [26, 127] on div at bounding box center [24, 126] width 8 height 8
click at [266, 383] on div "Undo" at bounding box center [251, 459] width 39 height 16
click at [268, 383] on div "Undo" at bounding box center [251, 459] width 39 height 16
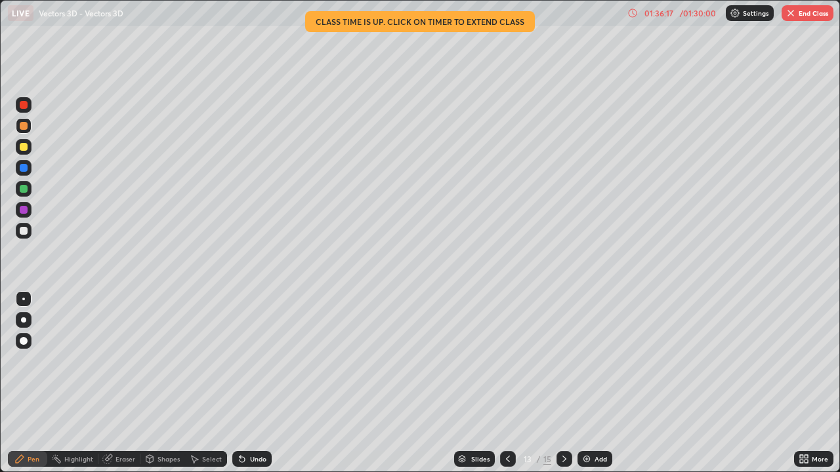
click at [261, 383] on div "Undo" at bounding box center [251, 459] width 39 height 16
click at [260, 383] on div "Undo" at bounding box center [251, 459] width 39 height 16
click at [258, 383] on div "Undo" at bounding box center [251, 459] width 39 height 16
click at [262, 383] on div "Undo" at bounding box center [251, 459] width 39 height 16
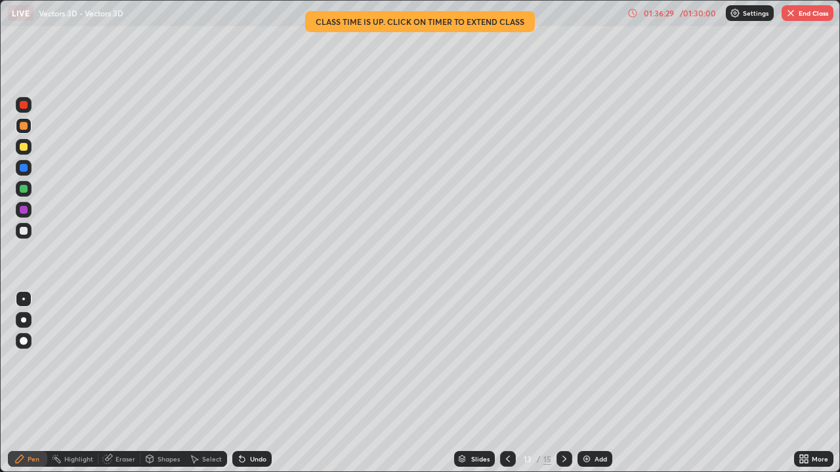
click at [27, 147] on div at bounding box center [24, 147] width 8 height 8
click at [24, 189] on div at bounding box center [24, 189] width 8 height 8
click at [24, 106] on div at bounding box center [24, 105] width 8 height 8
click at [27, 210] on div at bounding box center [24, 210] width 8 height 8
click at [258, 383] on div "Undo" at bounding box center [258, 459] width 16 height 7
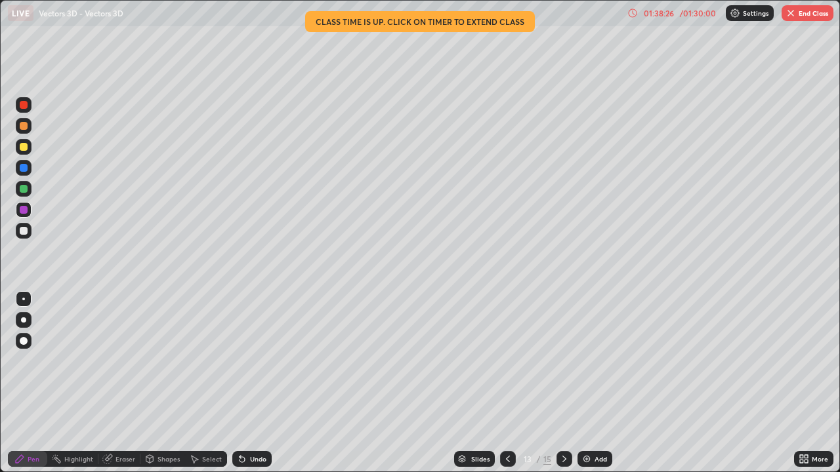
click at [24, 149] on div at bounding box center [24, 147] width 8 height 8
click at [815, 13] on button "End Class" at bounding box center [807, 13] width 52 height 16
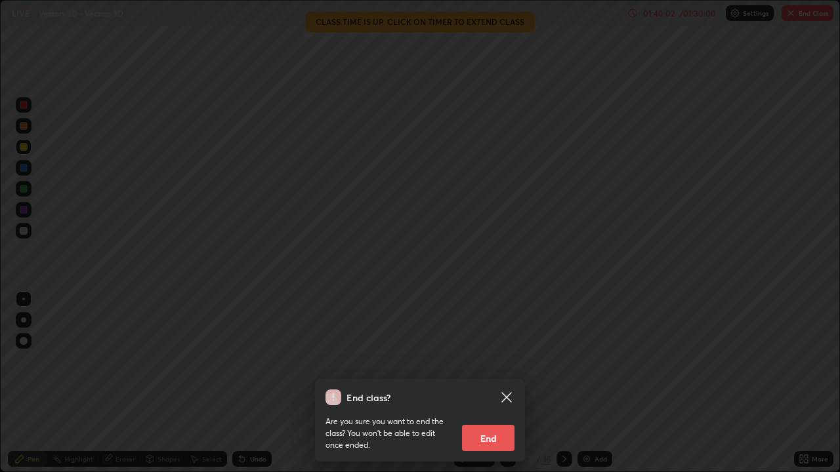
click at [506, 383] on button "End" at bounding box center [488, 438] width 52 height 26
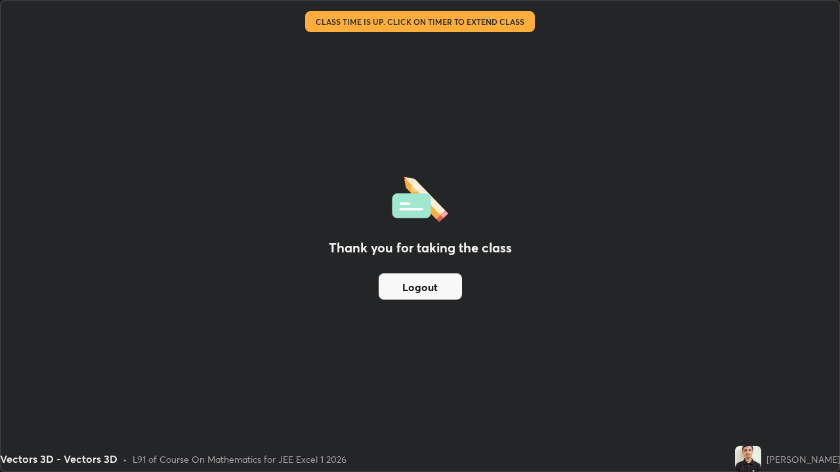
click at [455, 289] on button "Logout" at bounding box center [420, 287] width 83 height 26
